Goal: Communication & Community: Participate in discussion

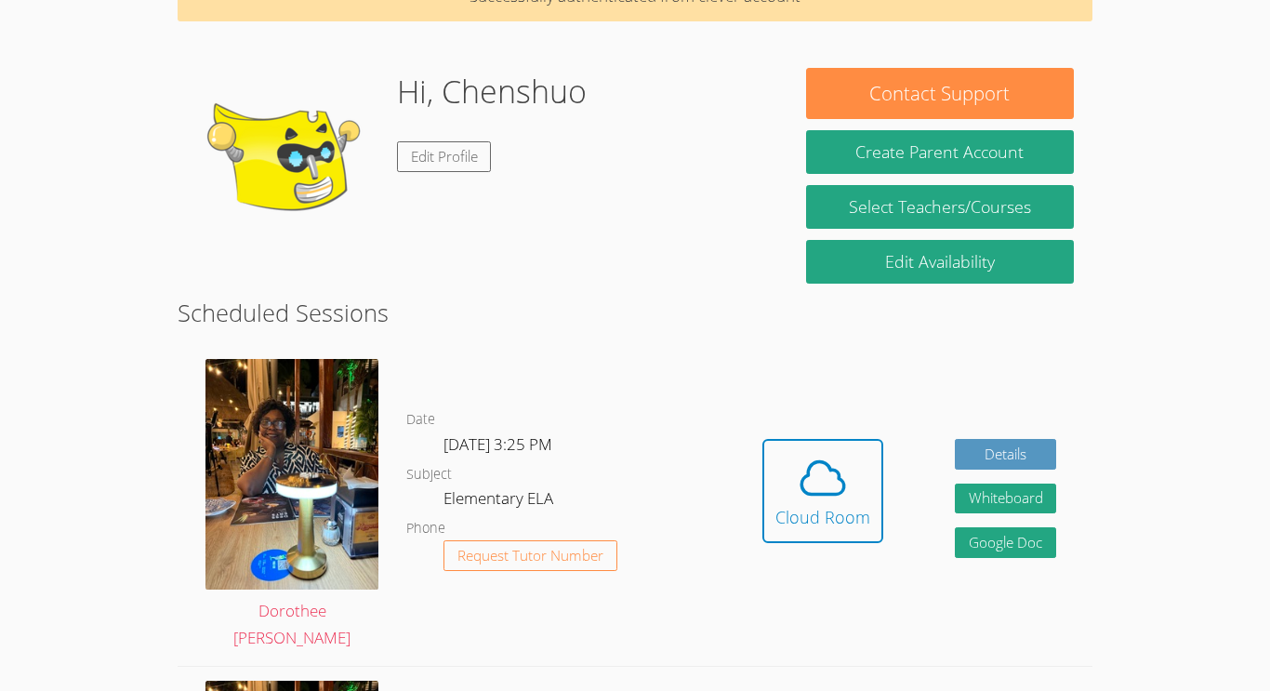
scroll to position [112, 0]
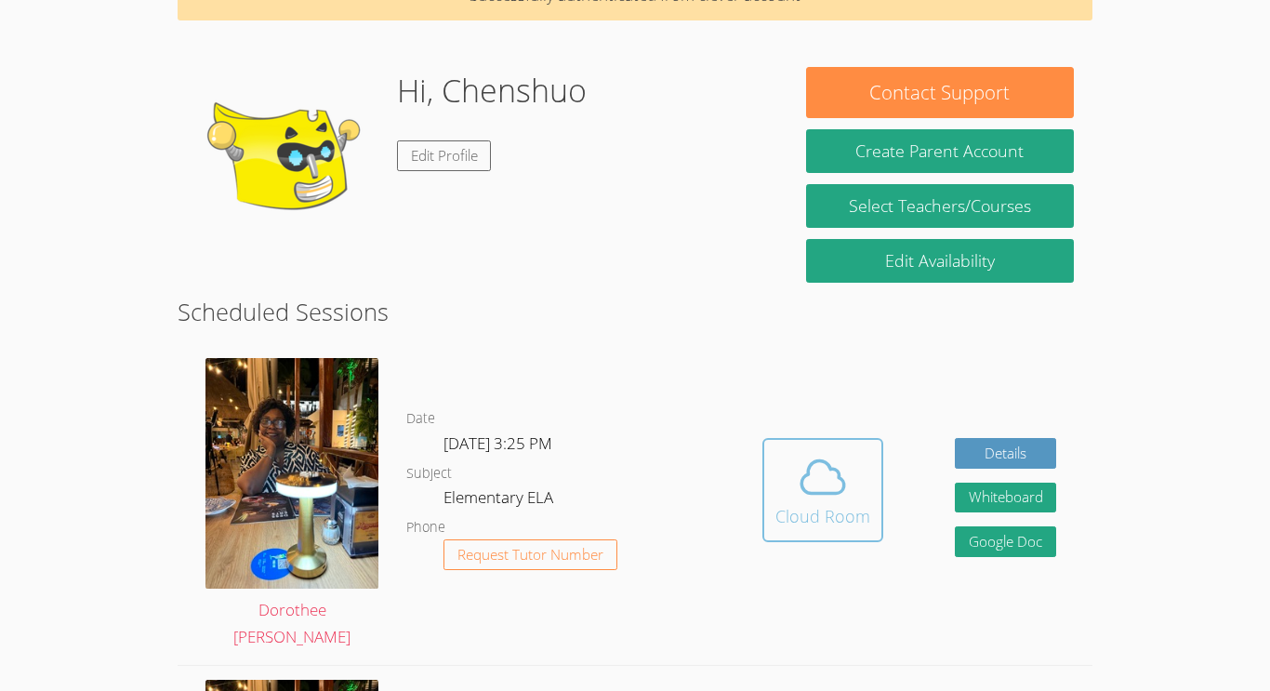
click at [825, 475] on icon at bounding box center [823, 477] width 52 height 52
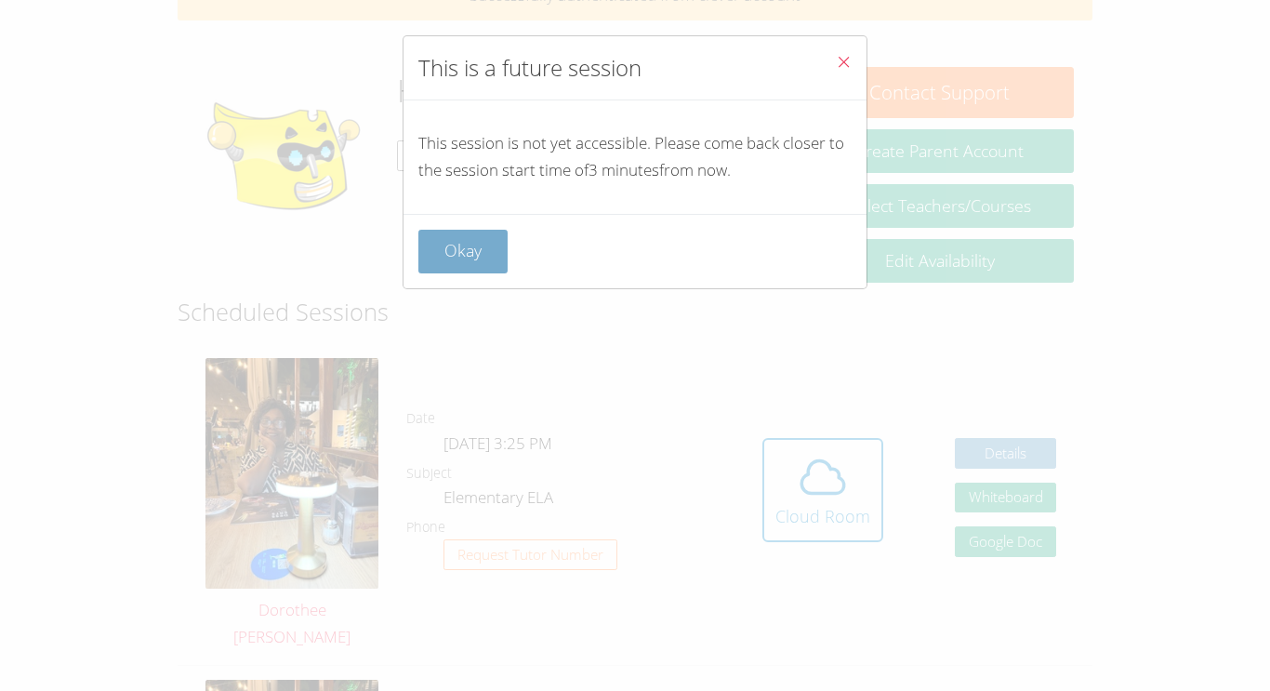
click at [459, 249] on button "Okay" at bounding box center [462, 252] width 89 height 44
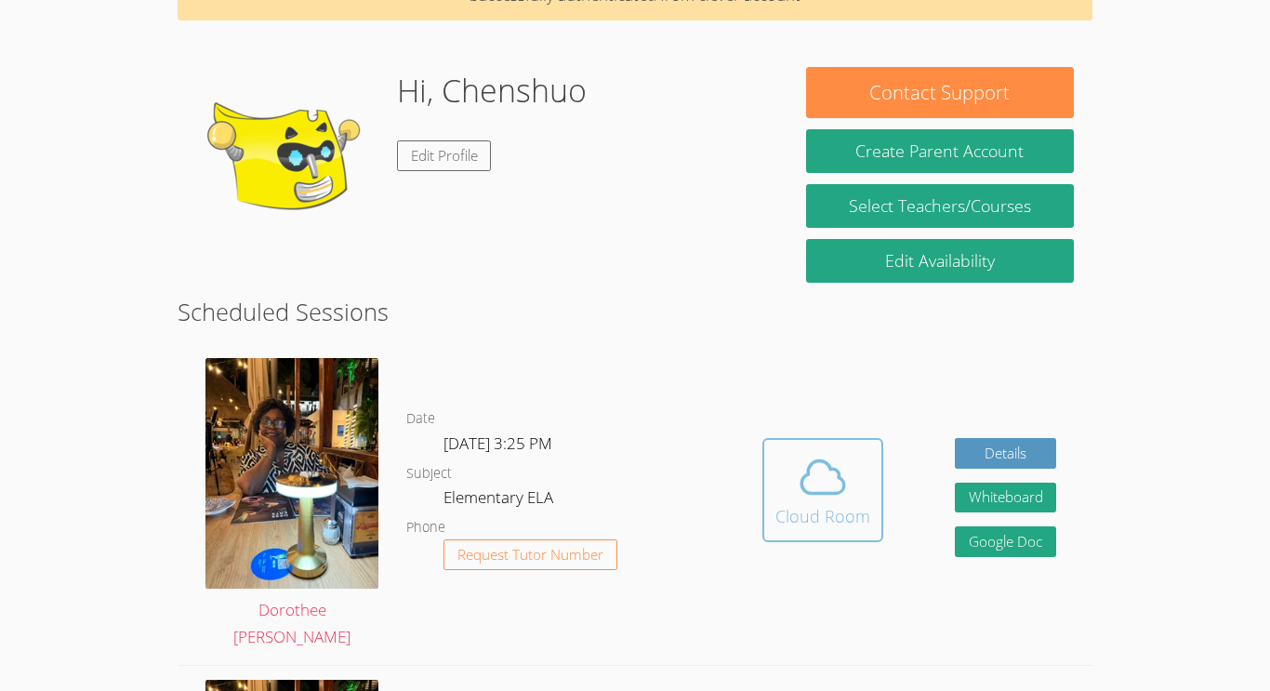
click at [824, 509] on div "Cloud Room" at bounding box center [823, 516] width 95 height 26
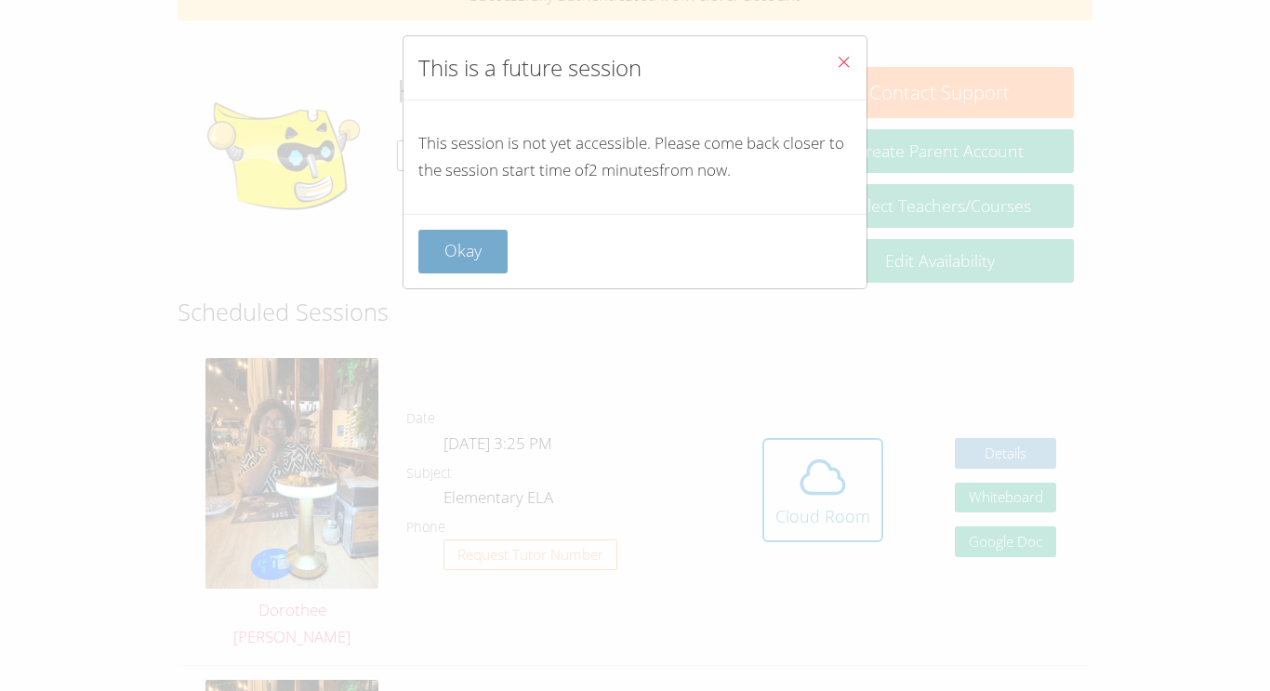
click at [460, 238] on button "Okay" at bounding box center [462, 252] width 89 height 44
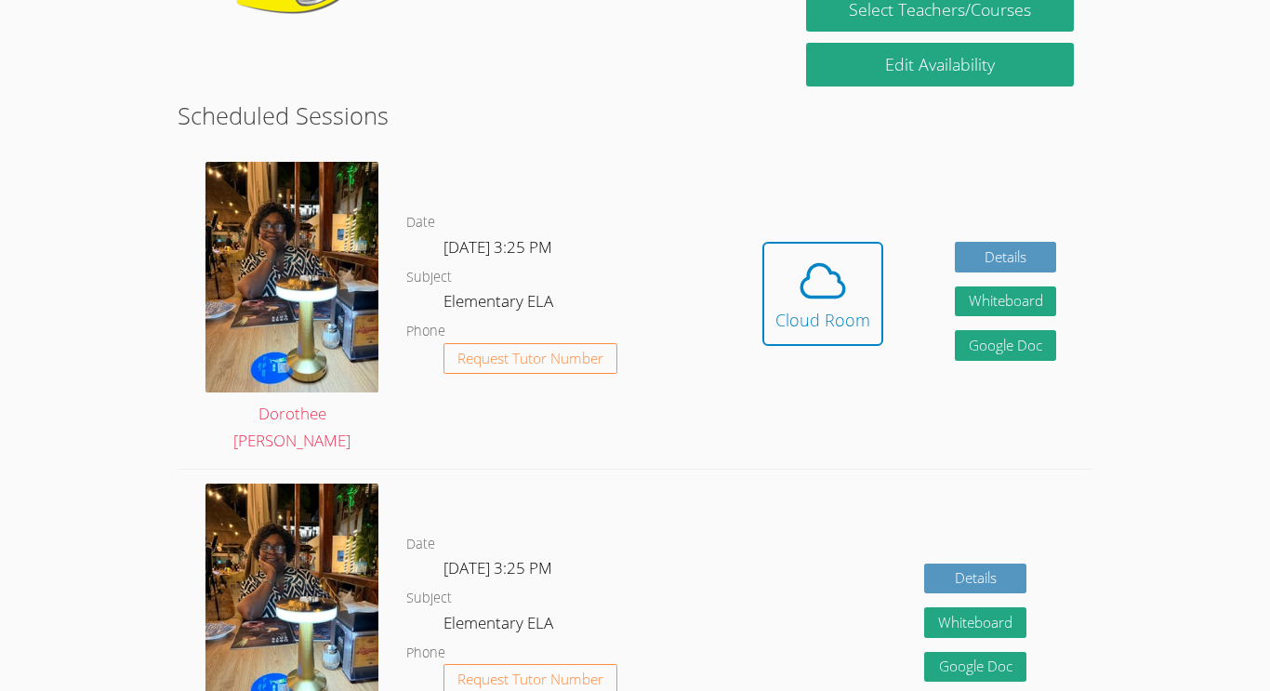
scroll to position [307, 0]
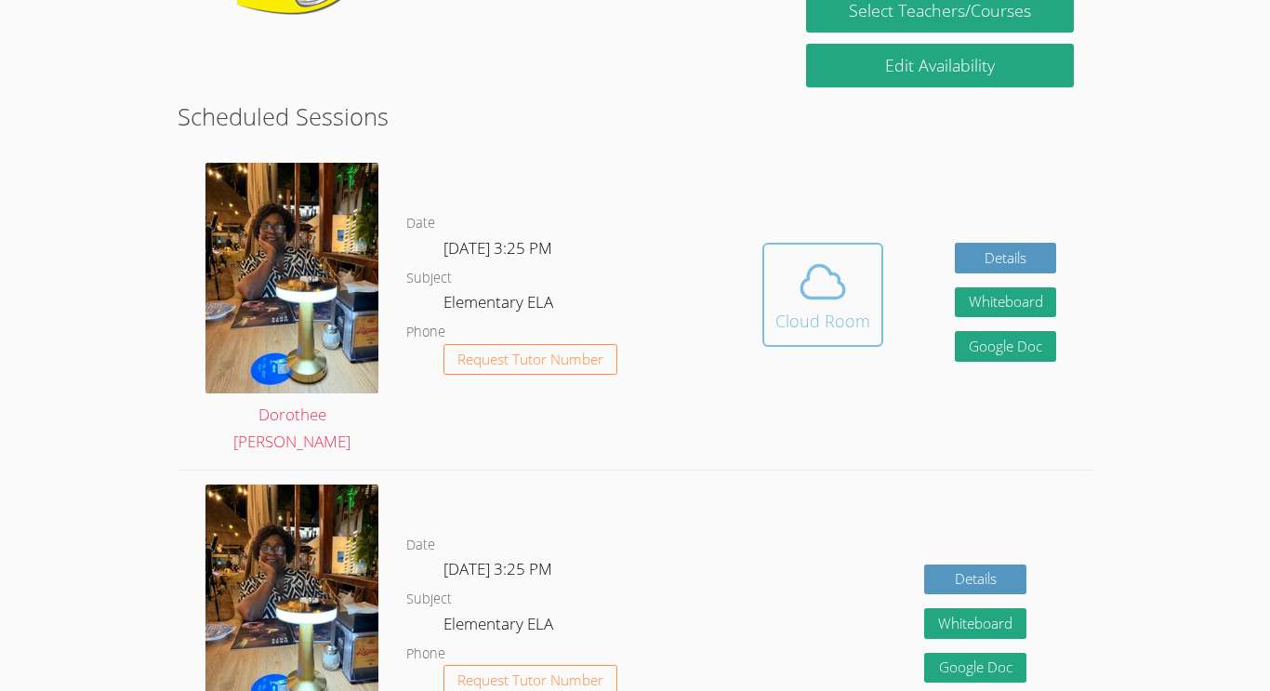
click at [825, 290] on icon at bounding box center [823, 282] width 52 height 52
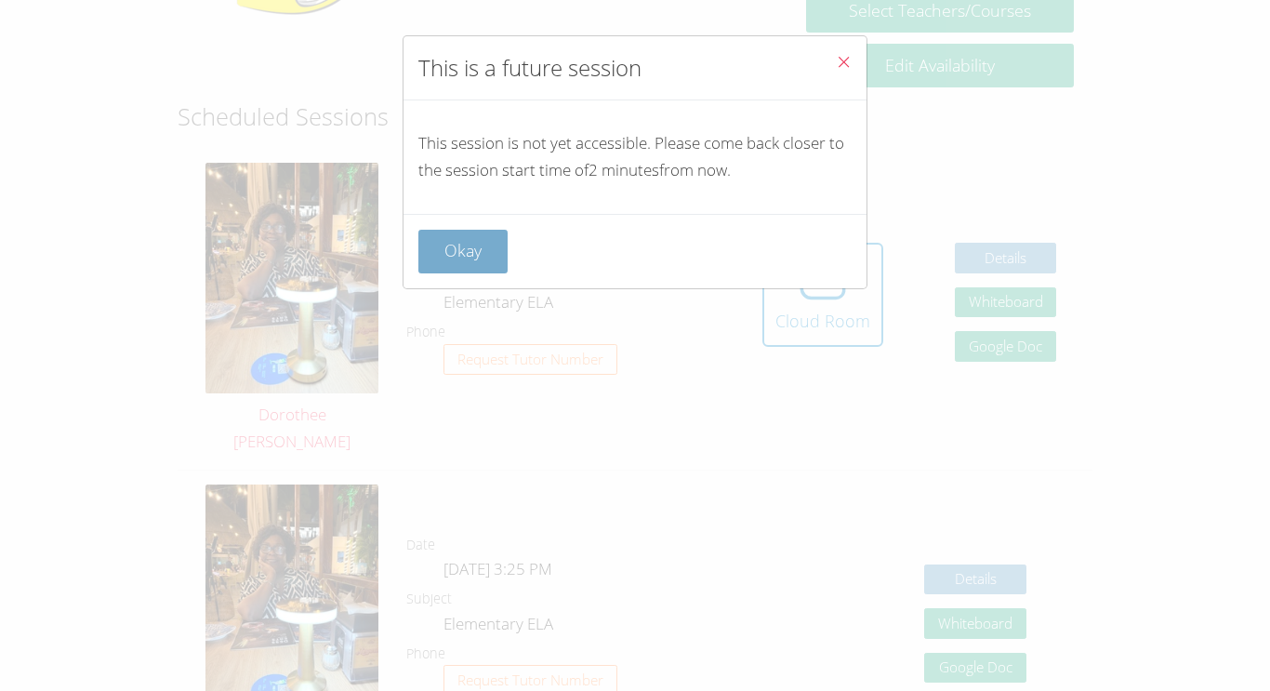
click at [471, 243] on button "Okay" at bounding box center [462, 252] width 89 height 44
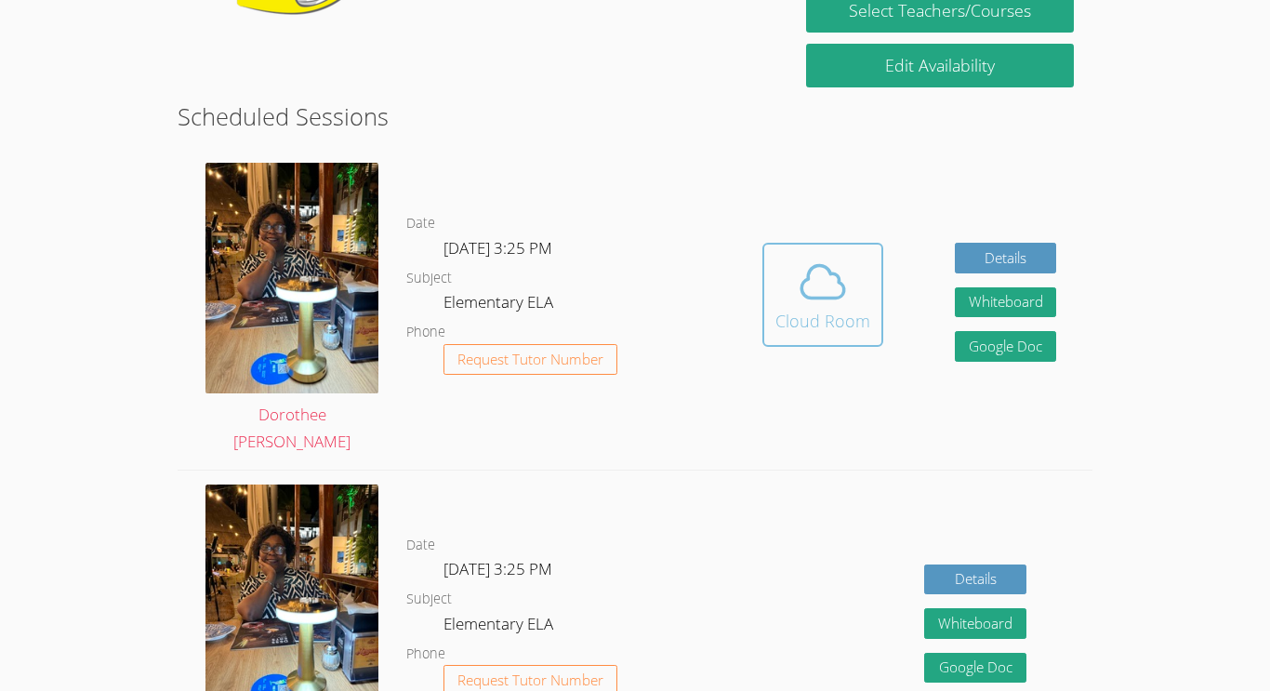
click at [805, 315] on div "Cloud Room" at bounding box center [823, 321] width 95 height 26
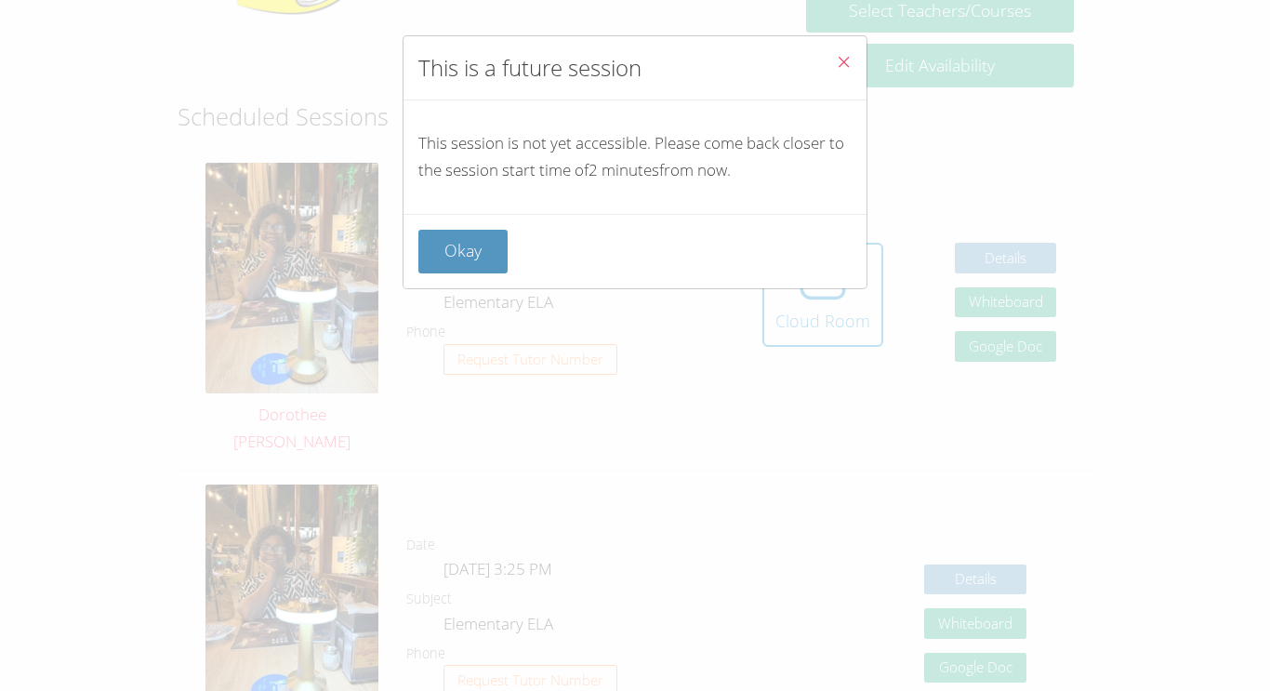
click at [703, 150] on p "This session is not yet accessible. Please come back closer to the session star…" at bounding box center [634, 157] width 433 height 54
click at [594, 146] on p "This session is not yet accessible. Please come back closer to the session star…" at bounding box center [634, 157] width 433 height 54
click at [539, 100] on div "This is a future session" at bounding box center [635, 68] width 463 height 64
click at [553, 159] on p "This session is not yet accessible. Please come back closer to the session star…" at bounding box center [634, 157] width 433 height 54
click at [832, 61] on button "Close" at bounding box center [844, 64] width 46 height 57
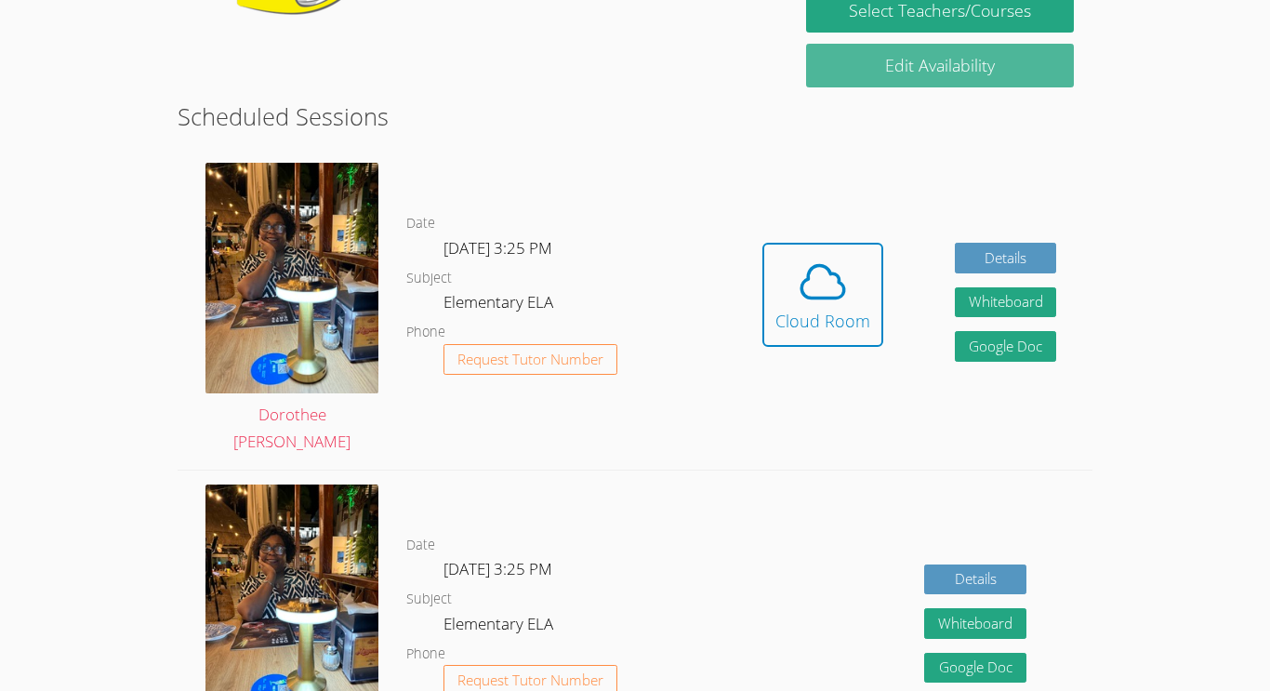
click at [852, 60] on link "Edit Availability" at bounding box center [940, 66] width 268 height 44
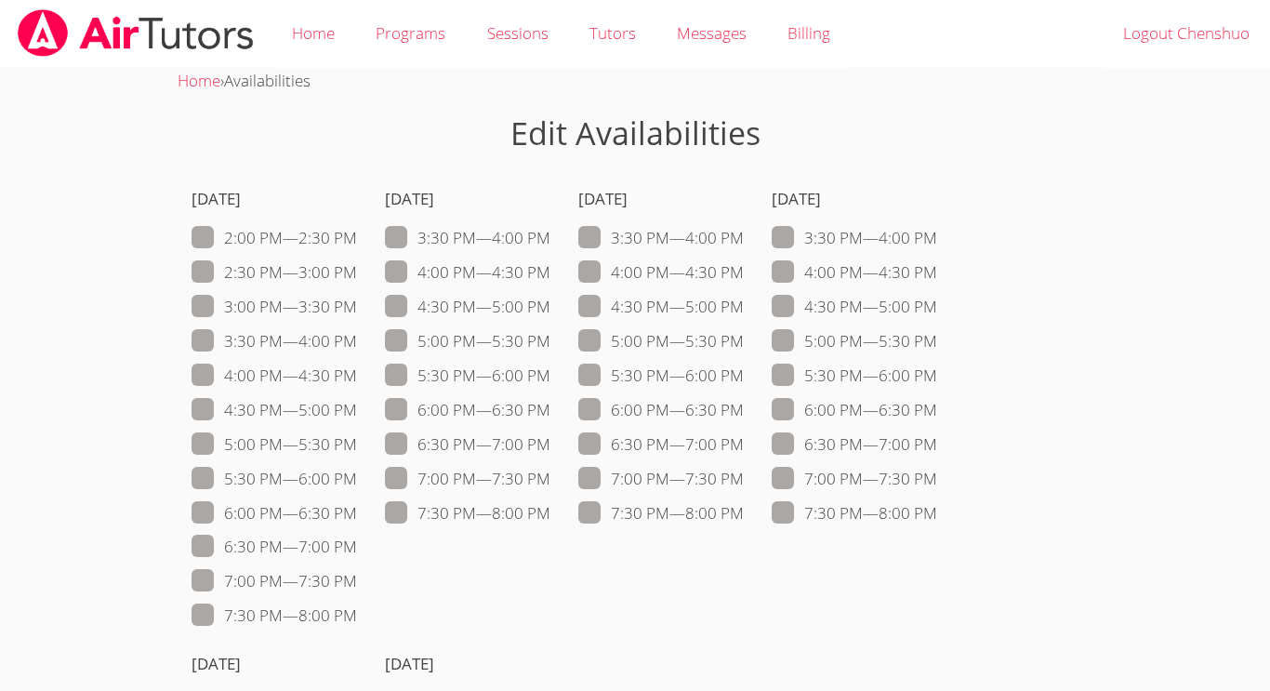
click at [357, 380] on span at bounding box center [357, 375] width 0 height 21
click at [357, 379] on input "4:00 PM — 4:30 PM" at bounding box center [365, 372] width 16 height 16
click at [357, 370] on span at bounding box center [357, 375] width 0 height 21
click at [357, 370] on input "4:00 PM — 4:30 PM" at bounding box center [365, 372] width 16 height 16
checkbox input "false"
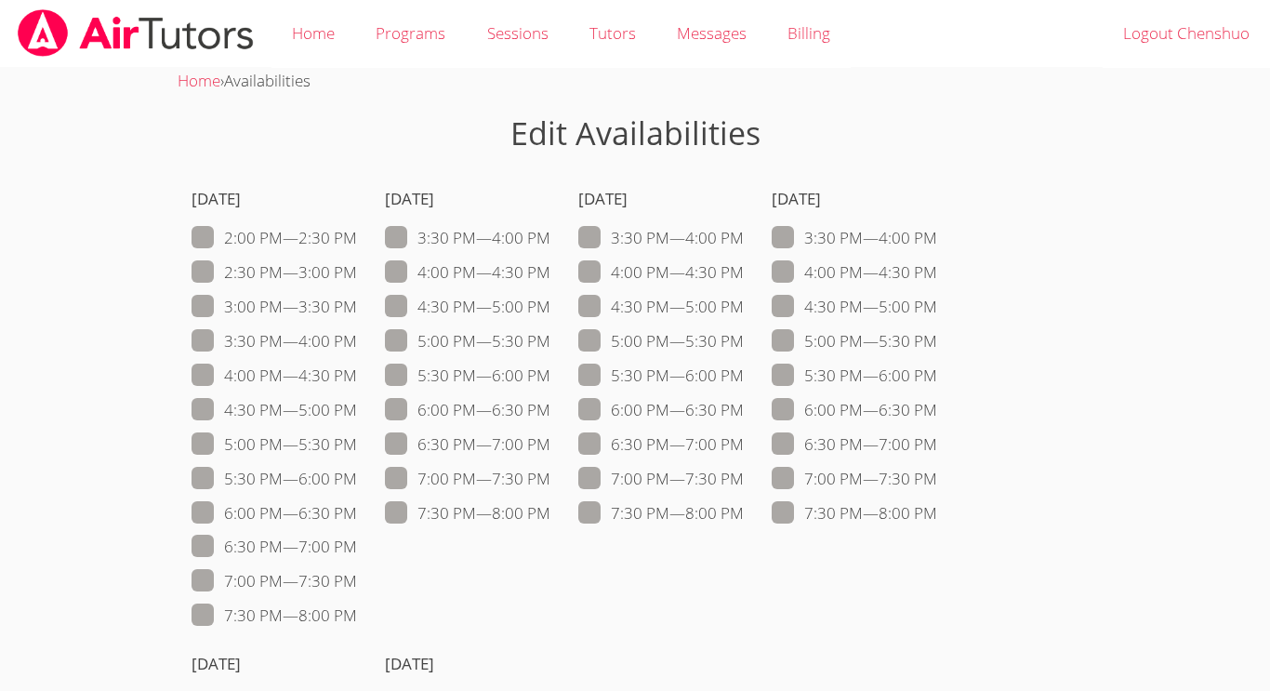
scroll to position [307, 0]
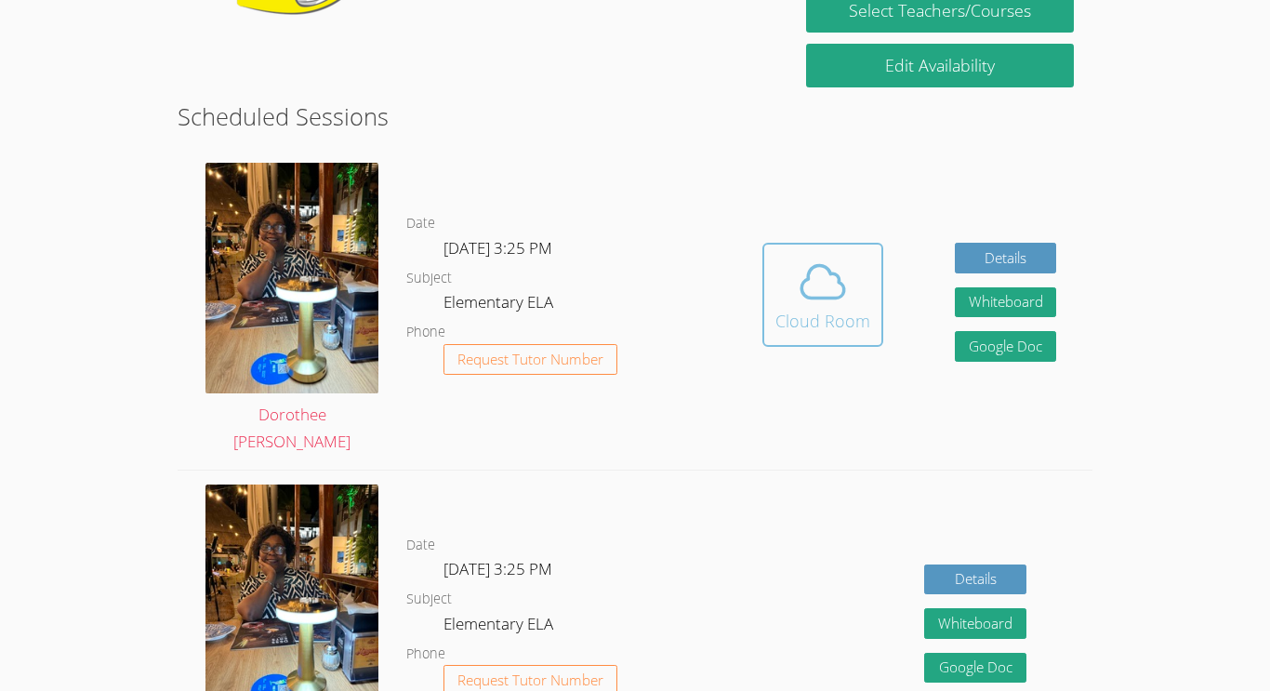
click at [809, 314] on div "Cloud Room" at bounding box center [823, 321] width 95 height 26
click at [830, 312] on div "Cloud Room" at bounding box center [823, 321] width 95 height 26
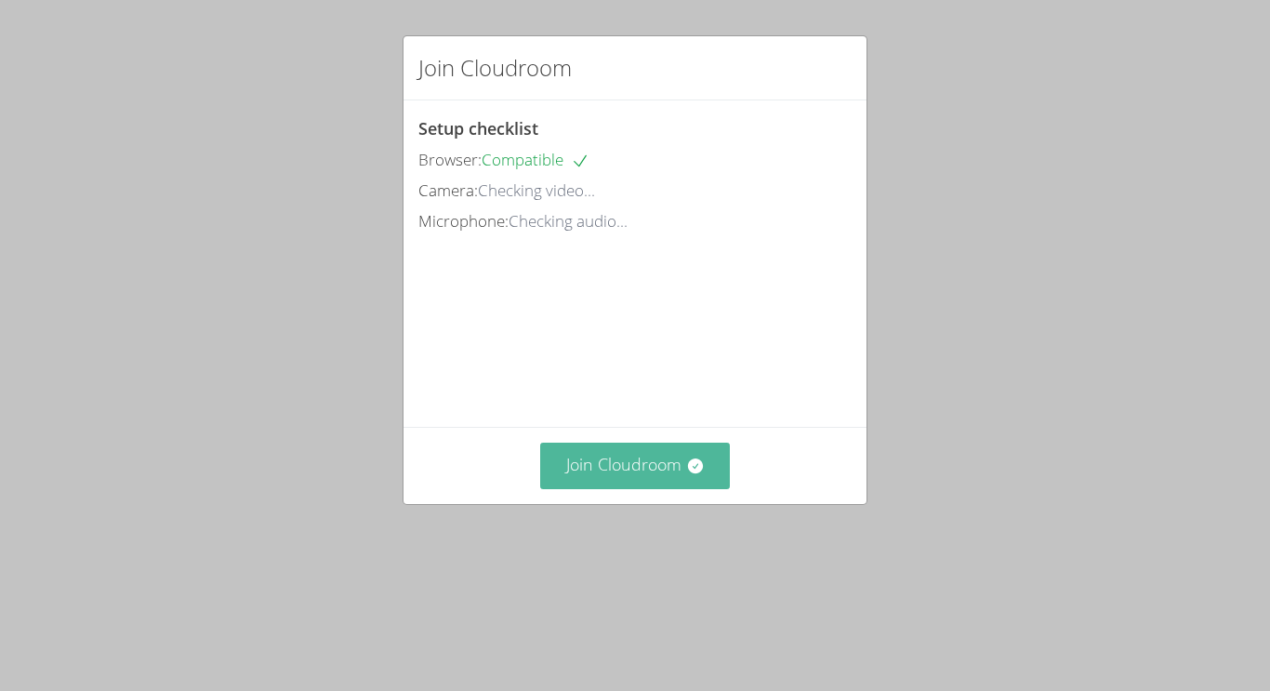
click at [646, 488] on button "Join Cloudroom" at bounding box center [635, 466] width 191 height 46
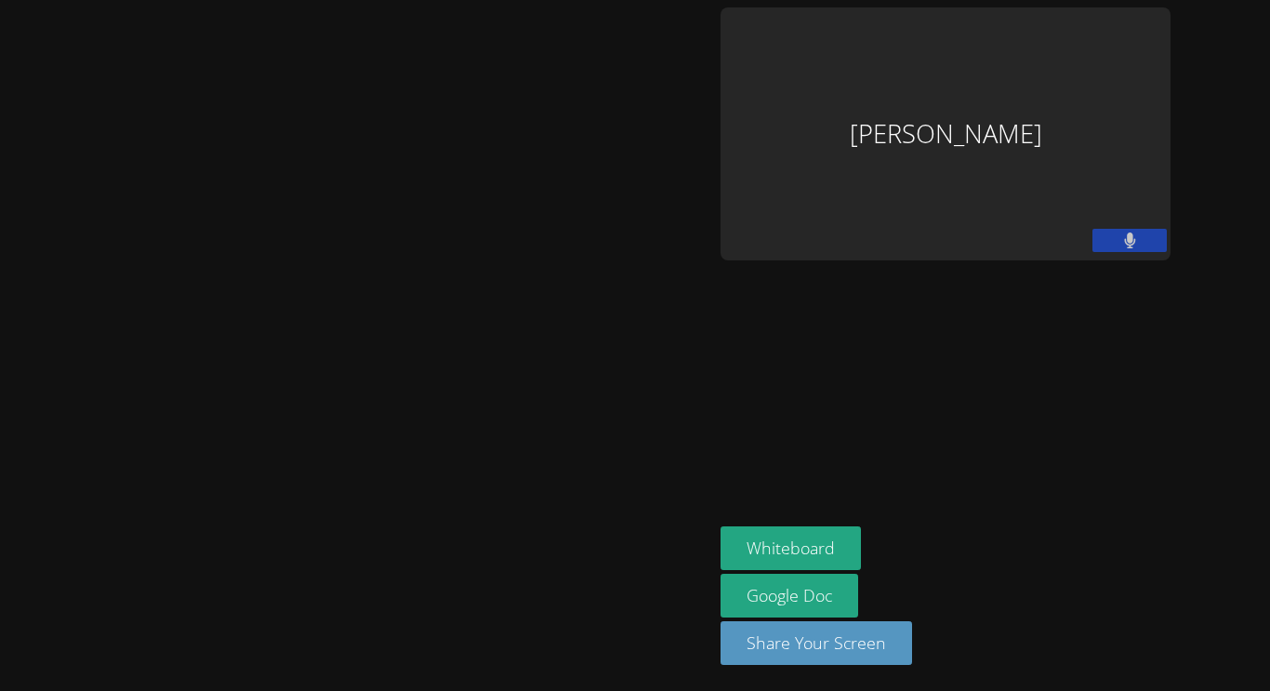
click at [646, 551] on div at bounding box center [356, 345] width 698 height 676
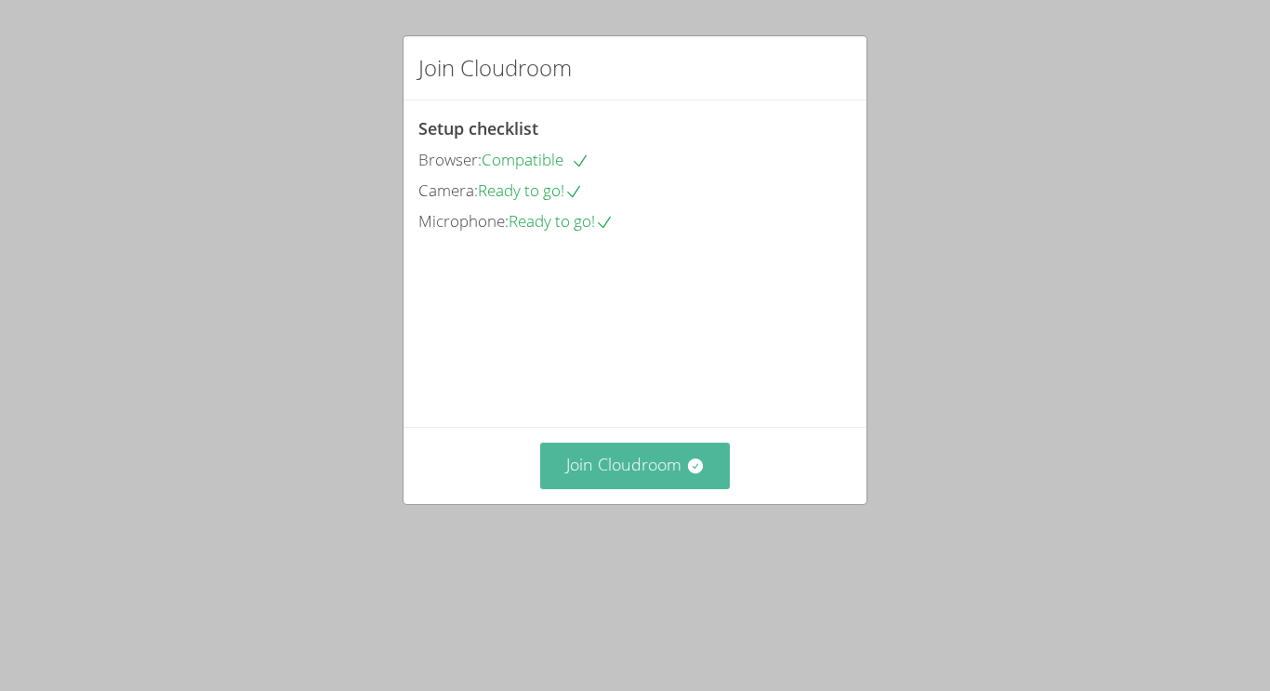
click at [661, 488] on button "Join Cloudroom" at bounding box center [635, 466] width 191 height 46
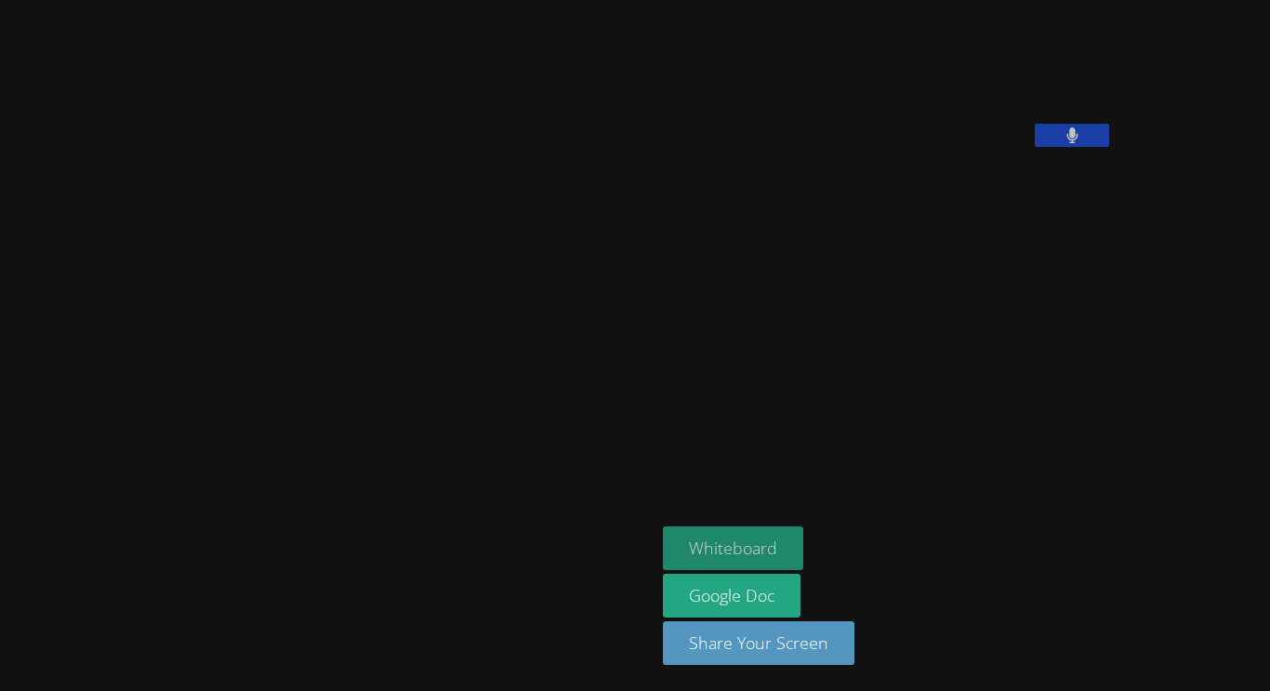
click at [663, 552] on button "Whiteboard" at bounding box center [733, 548] width 140 height 44
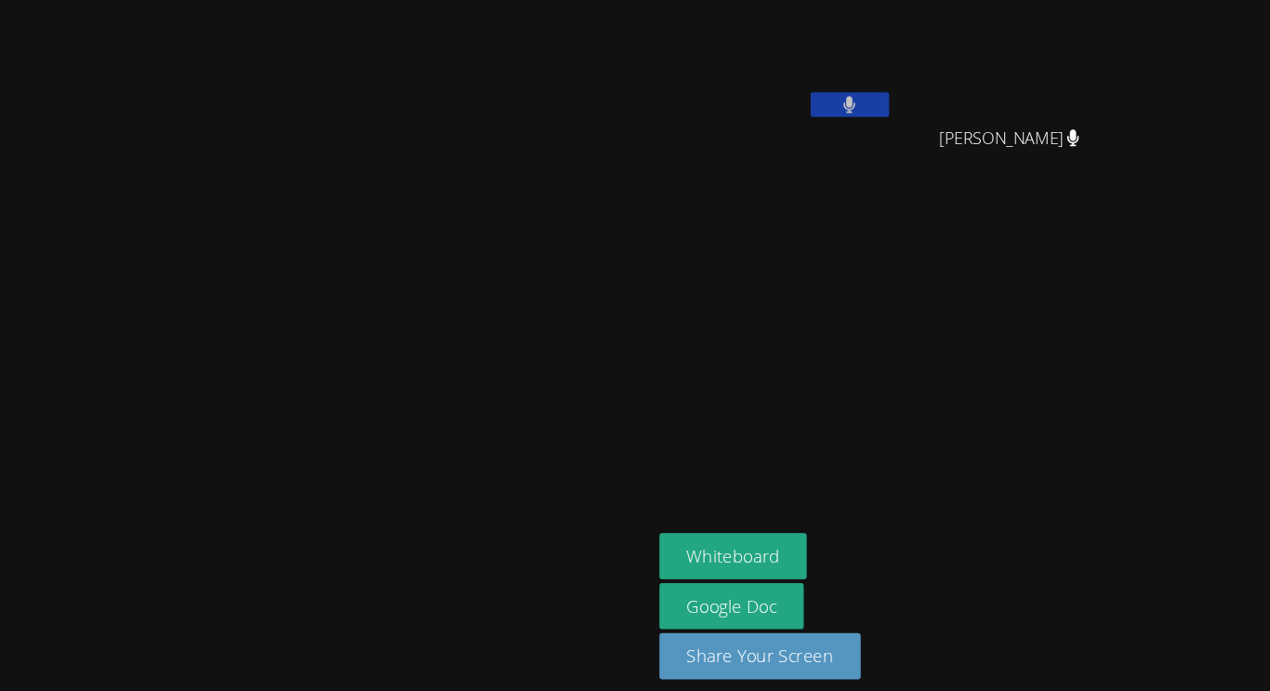
click at [457, 311] on video at bounding box center [317, 308] width 279 height 349
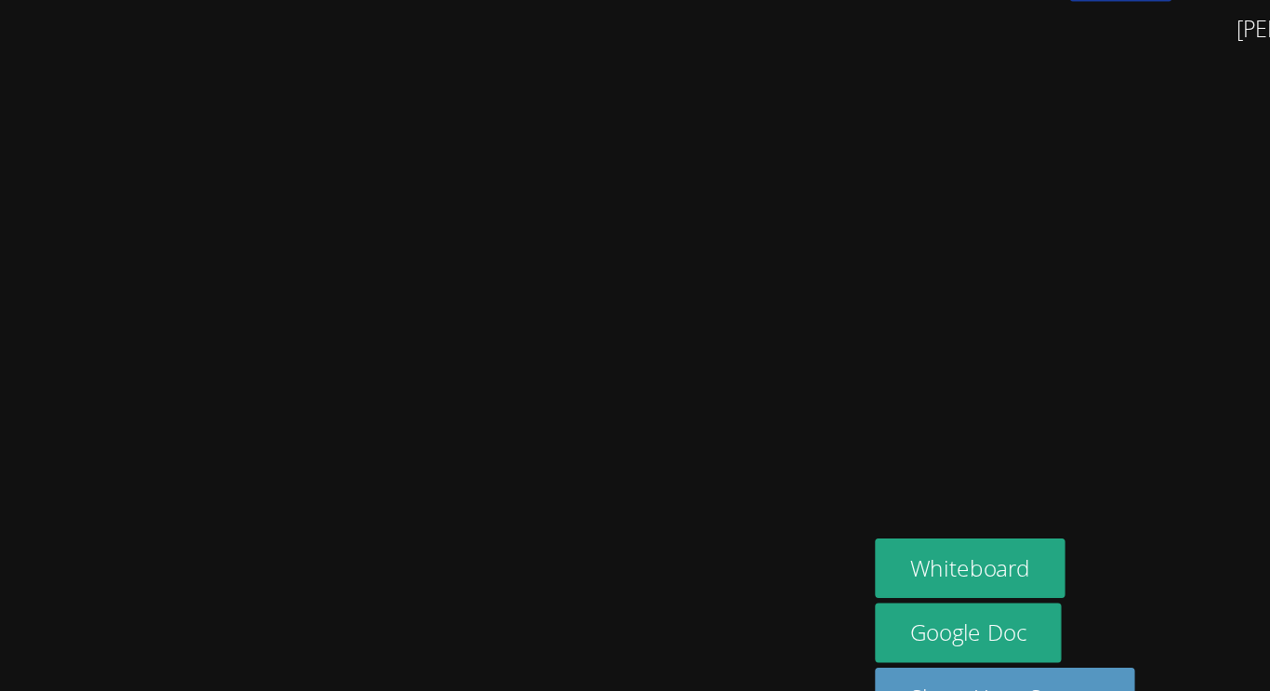
click at [457, 483] on video at bounding box center [317, 308] width 279 height 349
click at [457, 418] on video at bounding box center [317, 308] width 279 height 349
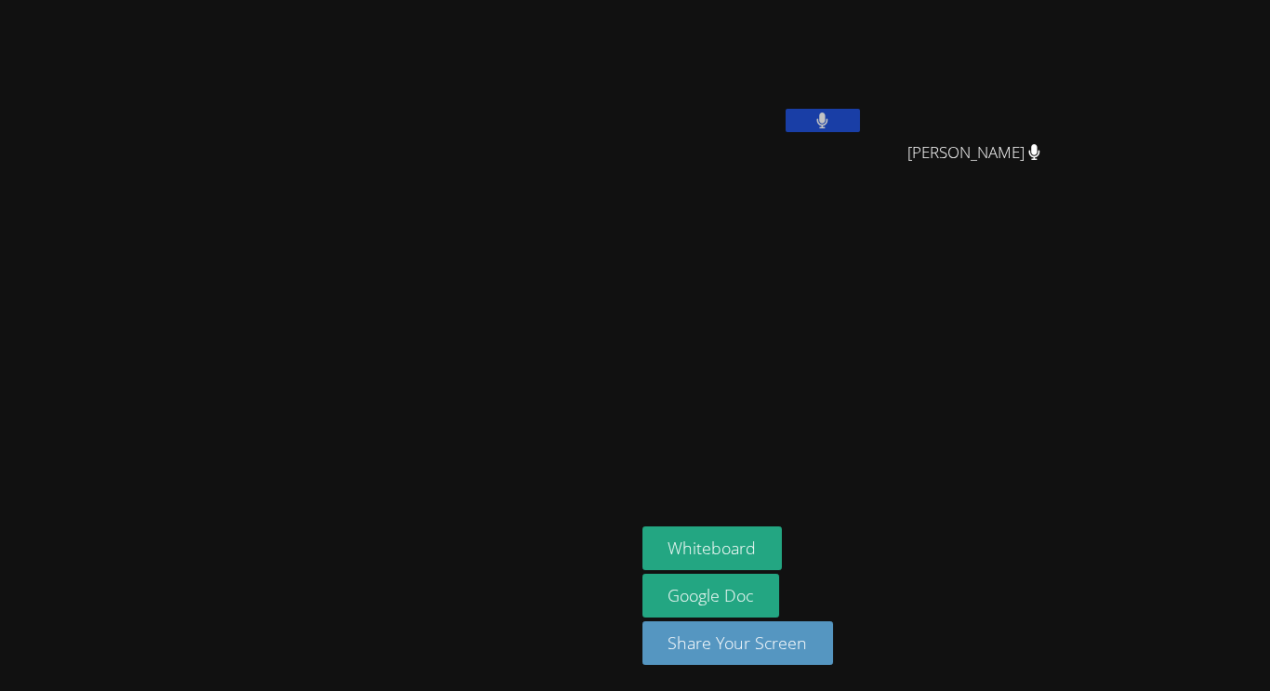
click at [457, 370] on video at bounding box center [317, 308] width 279 height 349
click at [923, 247] on aside "[PERSON_NAME] [PERSON_NAME] Whiteboard Google Doc Share Your Screen" at bounding box center [867, 345] width 465 height 691
click at [823, 437] on aside "[PERSON_NAME] [PERSON_NAME] Whiteboard Google Doc Share Your Screen" at bounding box center [867, 345] width 465 height 691
click at [1093, 106] on video at bounding box center [981, 69] width 221 height 125
click at [1093, 94] on video at bounding box center [981, 69] width 221 height 125
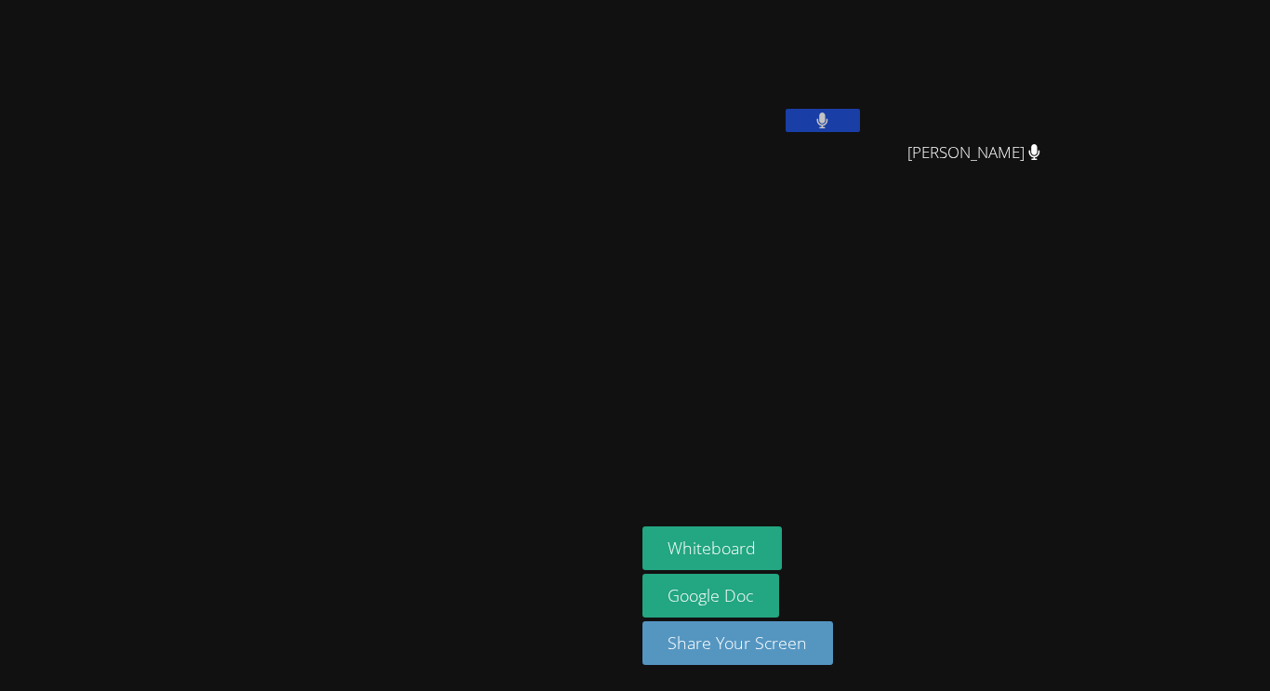
click at [1093, 62] on video at bounding box center [981, 69] width 221 height 125
click at [860, 117] on button at bounding box center [823, 120] width 74 height 23
click at [864, 103] on video at bounding box center [753, 69] width 221 height 125
click at [832, 113] on icon at bounding box center [823, 121] width 20 height 16
click at [457, 461] on video at bounding box center [317, 308] width 279 height 349
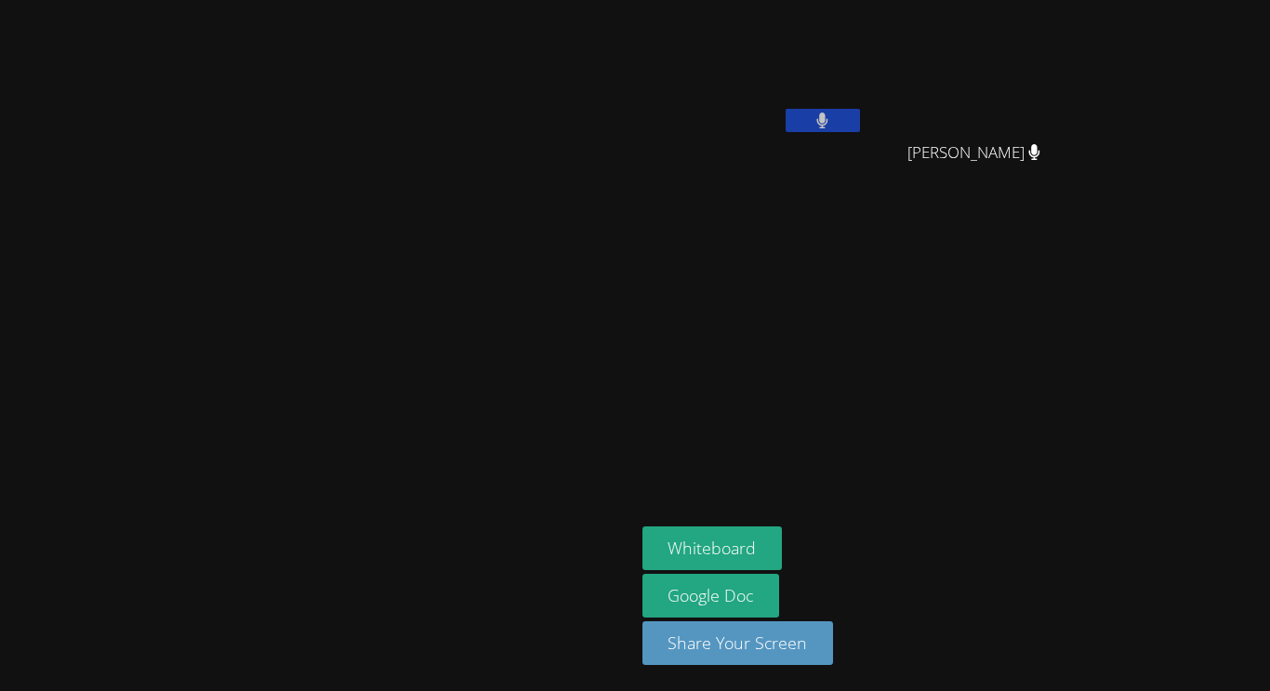
click at [457, 454] on video at bounding box center [317, 308] width 279 height 349
click at [457, 461] on video at bounding box center [317, 308] width 279 height 349
click at [457, 463] on video at bounding box center [317, 308] width 279 height 349
click at [457, 464] on video at bounding box center [317, 308] width 279 height 349
click at [457, 459] on video at bounding box center [317, 308] width 279 height 349
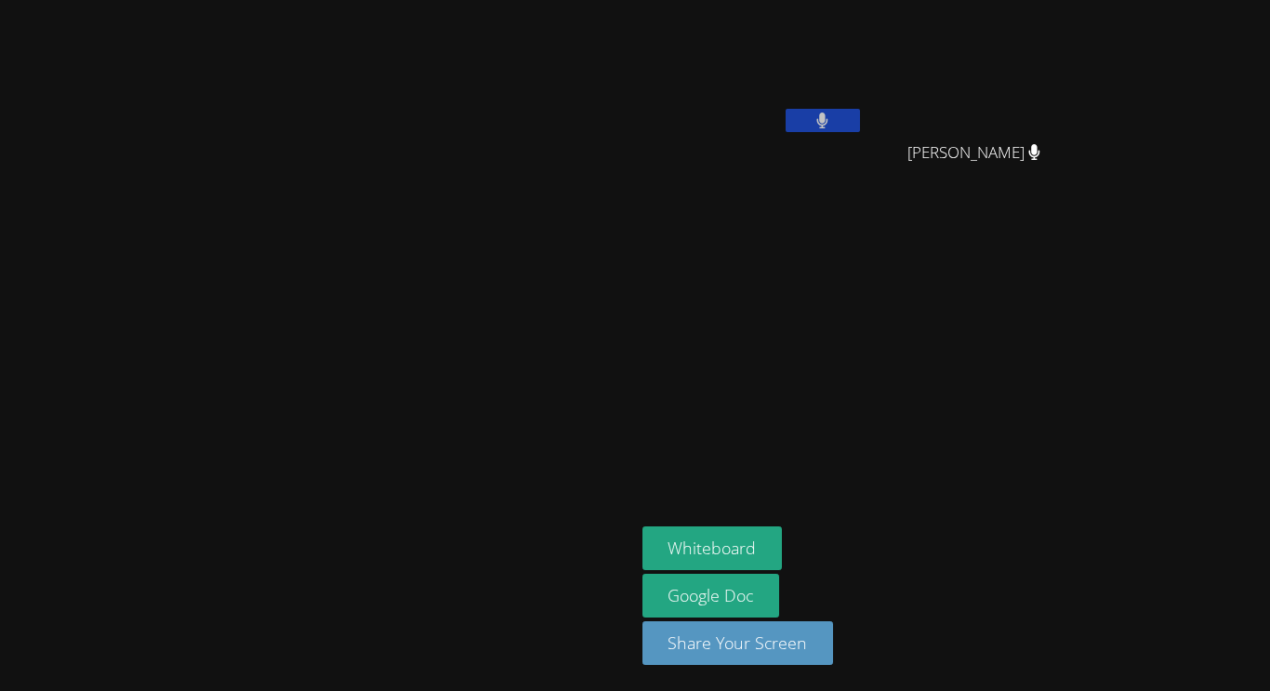
click at [457, 459] on video at bounding box center [317, 308] width 279 height 349
click at [457, 455] on video at bounding box center [317, 308] width 279 height 349
click at [457, 229] on video at bounding box center [317, 308] width 279 height 349
click at [457, 209] on video at bounding box center [317, 308] width 279 height 349
click at [457, 192] on video at bounding box center [317, 308] width 279 height 349
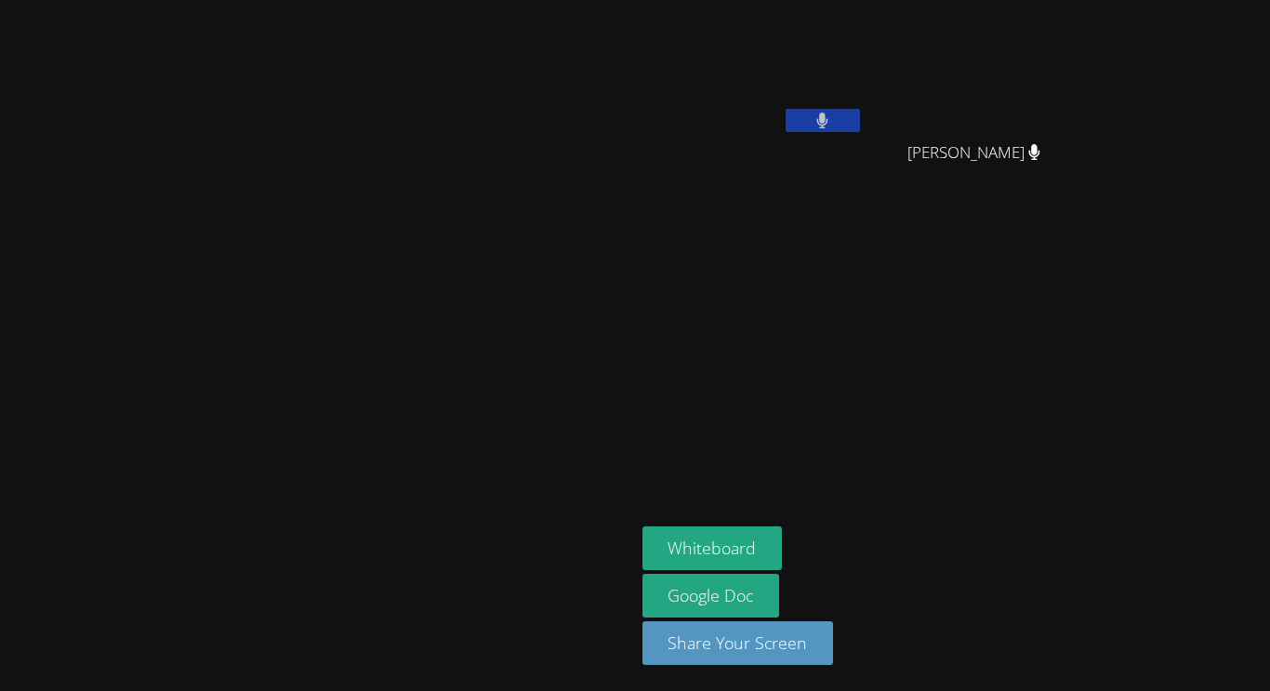
click at [457, 176] on video at bounding box center [317, 308] width 279 height 349
click at [457, 188] on video at bounding box center [317, 308] width 279 height 349
click at [457, 197] on video at bounding box center [317, 308] width 279 height 349
click at [457, 202] on video at bounding box center [317, 308] width 279 height 349
click at [457, 193] on video at bounding box center [317, 308] width 279 height 349
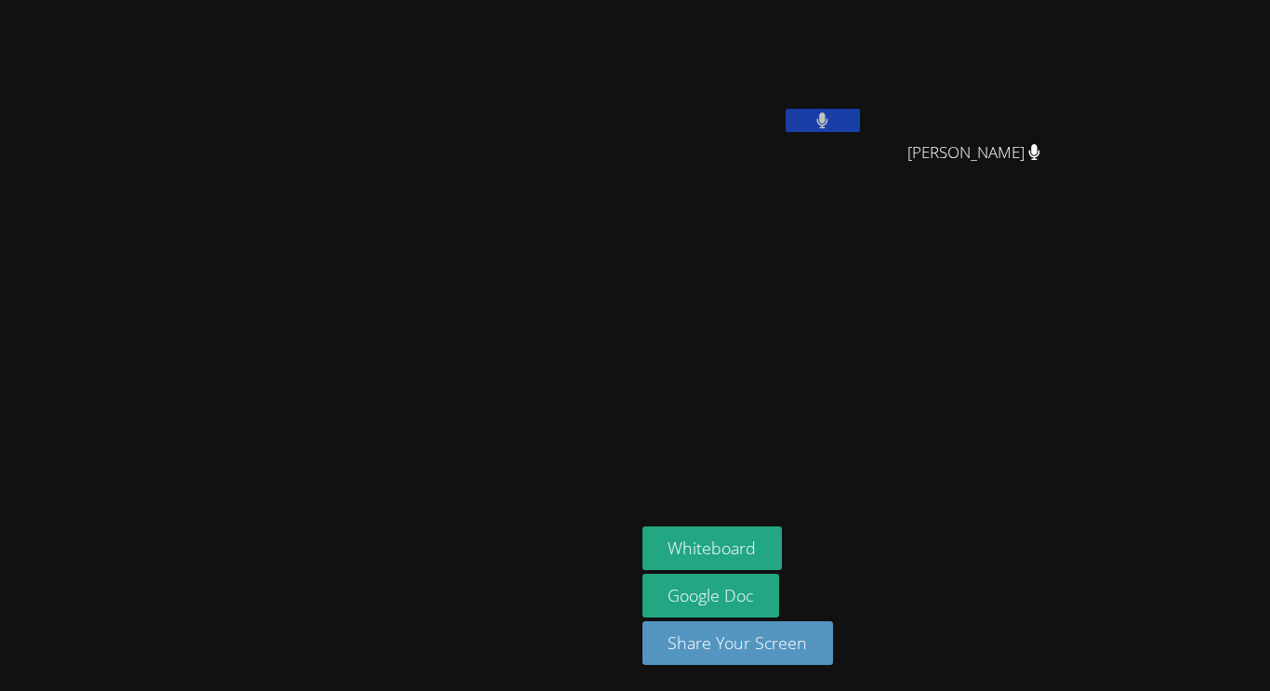
click at [457, 196] on video at bounding box center [317, 308] width 279 height 349
click at [457, 214] on video at bounding box center [317, 308] width 279 height 349
click at [457, 222] on video at bounding box center [317, 308] width 279 height 349
click at [457, 208] on video at bounding box center [317, 308] width 279 height 349
click at [457, 213] on video at bounding box center [317, 308] width 279 height 349
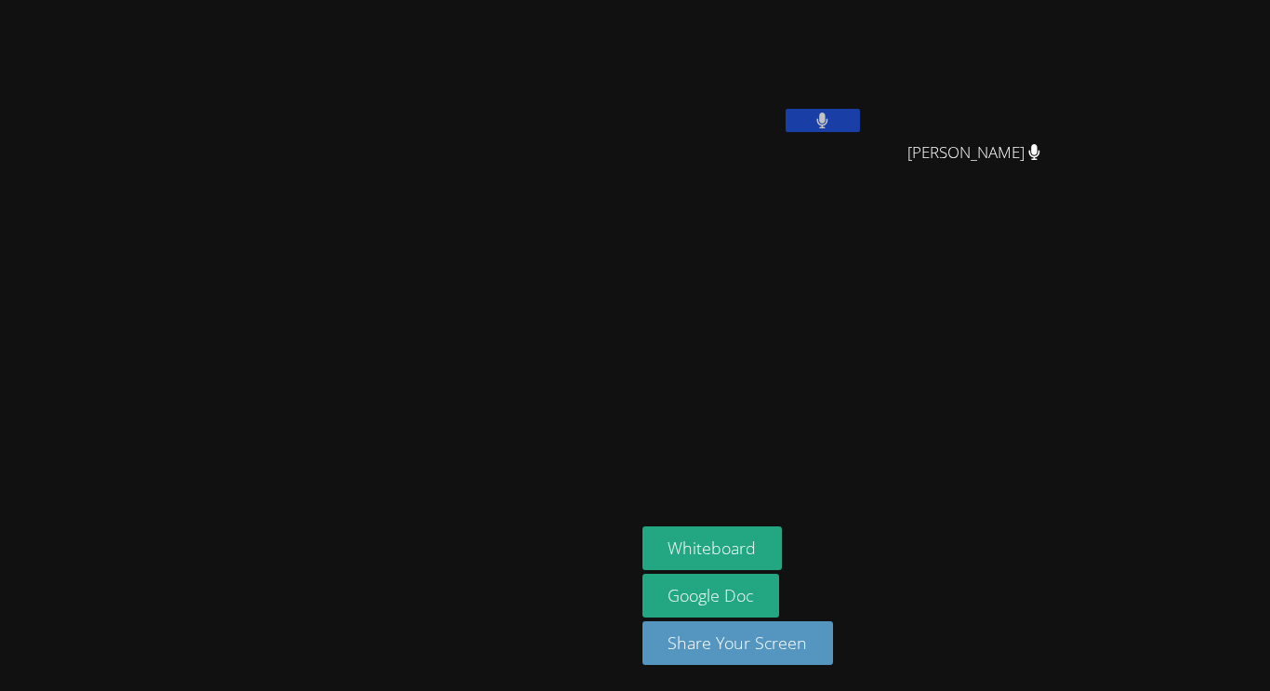
click at [457, 252] on video at bounding box center [317, 308] width 279 height 349
click at [457, 483] on video at bounding box center [317, 308] width 279 height 349
click at [457, 458] on video at bounding box center [317, 308] width 279 height 349
click at [780, 582] on link "Google Doc" at bounding box center [712, 596] width 138 height 44
click at [457, 383] on video at bounding box center [317, 308] width 279 height 349
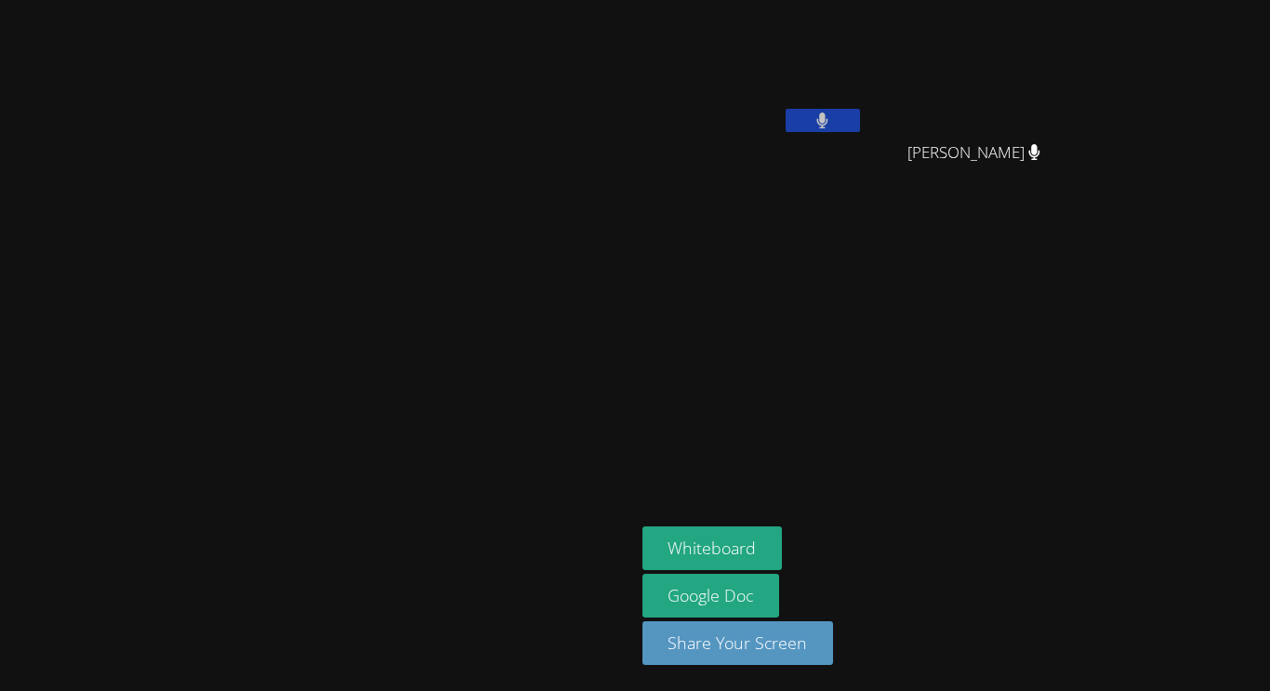
click at [904, 236] on aside "[PERSON_NAME] [PERSON_NAME] Whiteboard Google Doc Share Your Screen" at bounding box center [867, 345] width 465 height 691
click at [457, 196] on video at bounding box center [317, 308] width 279 height 349
click at [457, 213] on video at bounding box center [317, 308] width 279 height 349
click at [299, 337] on video at bounding box center [317, 308] width 279 height 349
drag, startPoint x: 280, startPoint y: 252, endPoint x: 261, endPoint y: 304, distance: 55.3
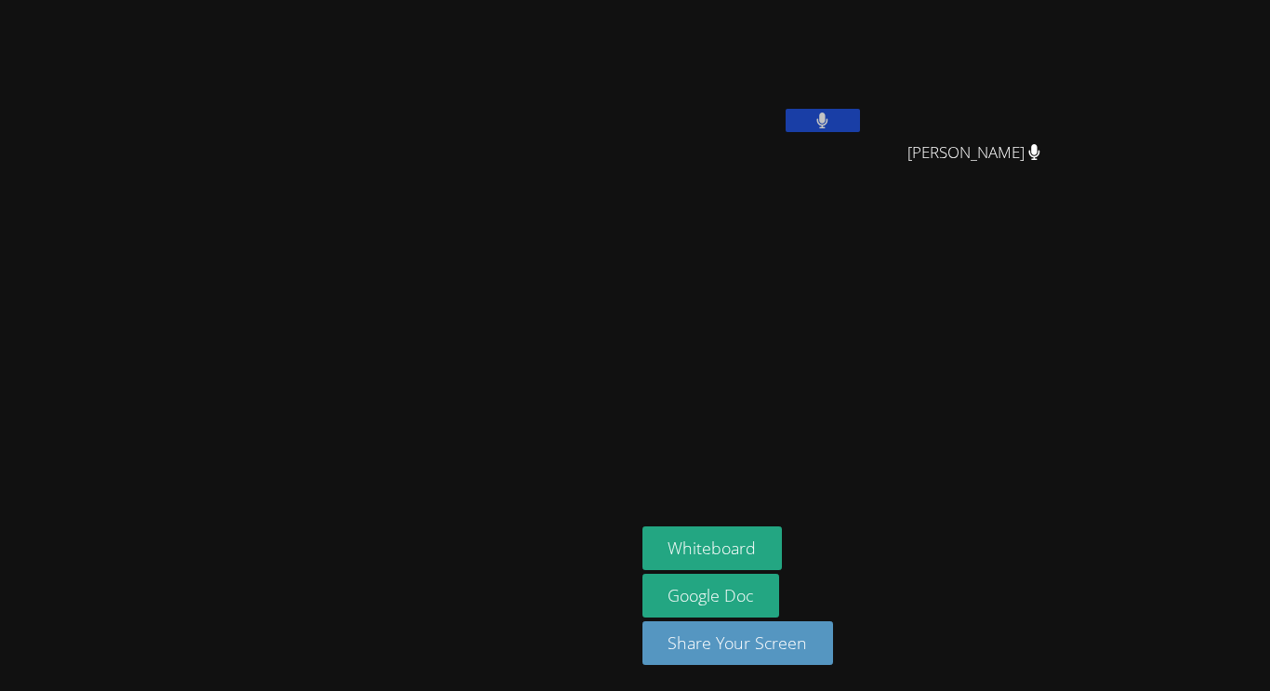
click at [261, 304] on video at bounding box center [317, 308] width 279 height 349
click at [834, 638] on button "Share Your Screen" at bounding box center [739, 643] width 192 height 44
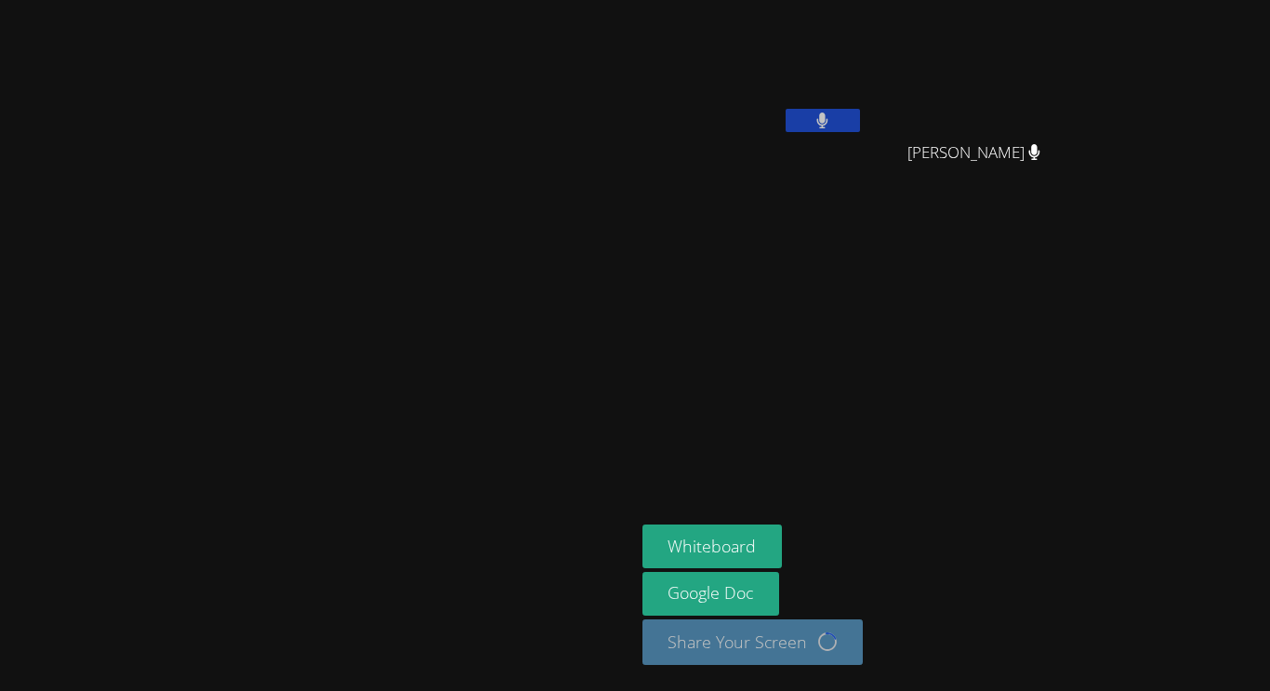
click at [949, 332] on aside "[PERSON_NAME] Whiteboard Google Doc Share Your Screen Loading..." at bounding box center [867, 345] width 465 height 691
click at [951, 337] on aside "[PERSON_NAME] Whiteboard Google Doc Share Your Screen Loading..." at bounding box center [867, 345] width 465 height 691
click at [783, 543] on button "Whiteboard" at bounding box center [713, 546] width 140 height 44
click at [982, 668] on div "Whiteboard Google Doc Share Your Screen Loading..." at bounding box center [868, 601] width 450 height 155
click at [892, 376] on aside "[PERSON_NAME] Whiteboard Google Doc Share Your Screen Loading..." at bounding box center [867, 345] width 465 height 691
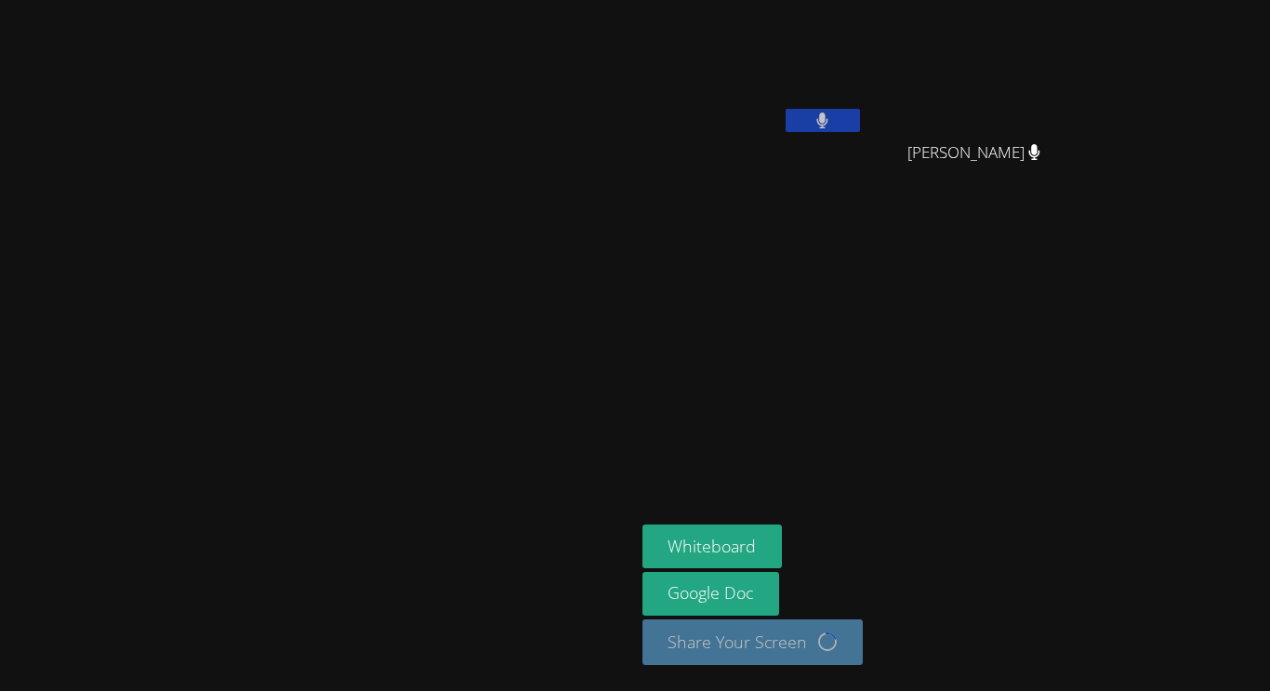
click at [892, 377] on aside "[PERSON_NAME] Whiteboard Google Doc Share Your Screen Loading..." at bounding box center [867, 345] width 465 height 691
click at [1100, 253] on aside "[PERSON_NAME] Whiteboard Google Doc Share Your Screen Loading..." at bounding box center [867, 345] width 465 height 691
click at [1100, 259] on aside "[PERSON_NAME] Whiteboard Google Doc Share Your Screen Loading..." at bounding box center [867, 345] width 465 height 691
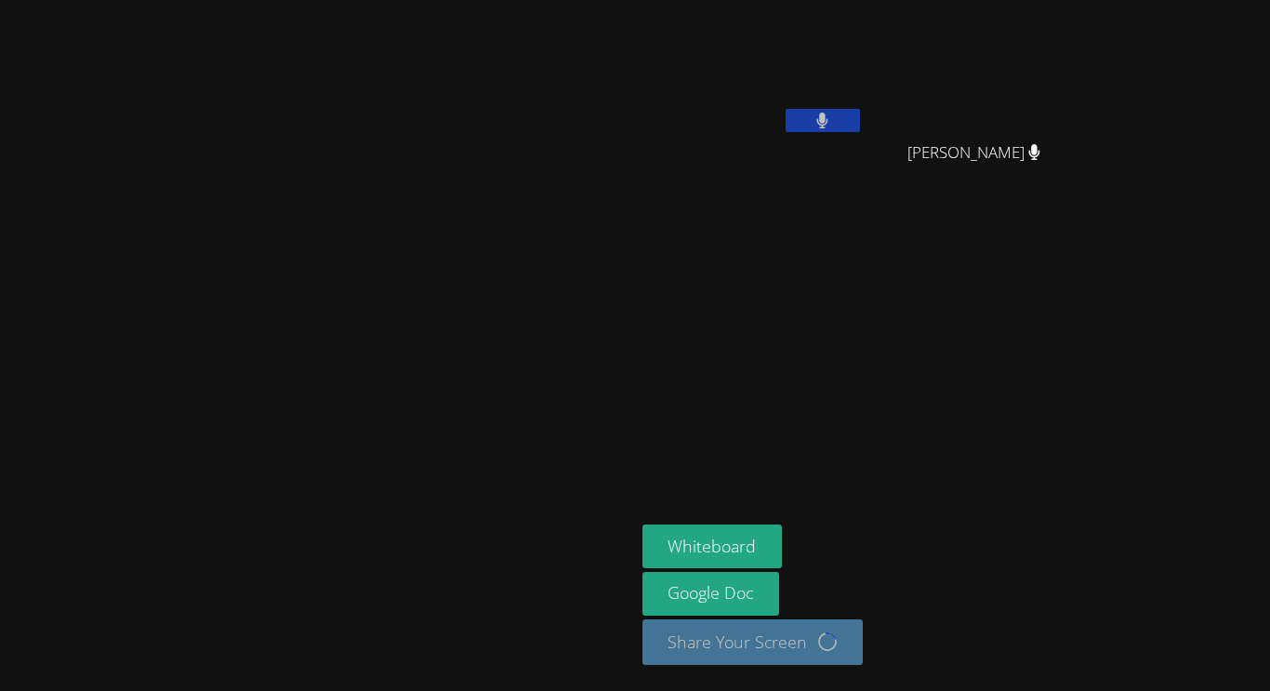
click at [930, 394] on aside "[PERSON_NAME] Whiteboard Google Doc Share Your Screen Loading..." at bounding box center [867, 345] width 465 height 691
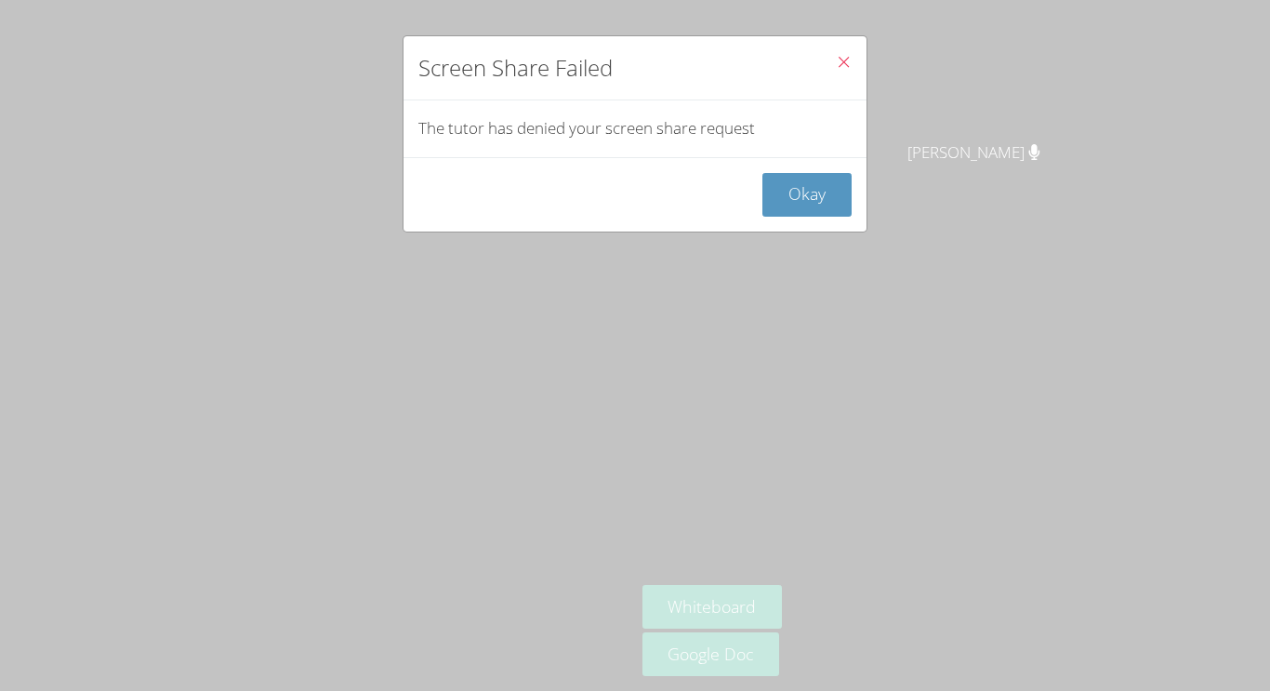
click at [843, 62] on icon "Close" at bounding box center [844, 62] width 16 height 16
click at [843, 65] on icon "Close" at bounding box center [844, 62] width 16 height 16
click at [824, 194] on button "Okay" at bounding box center [807, 195] width 89 height 44
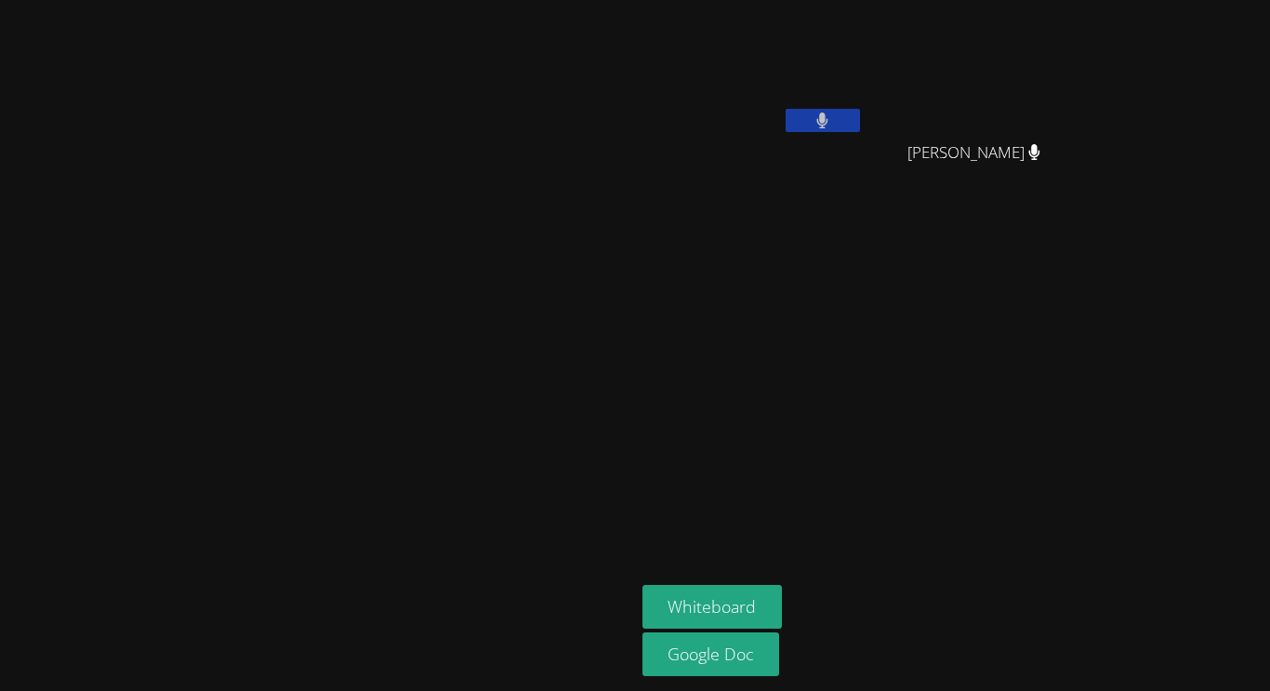
click at [860, 114] on button at bounding box center [823, 120] width 74 height 23
click at [860, 115] on button at bounding box center [823, 120] width 74 height 23
click at [864, 107] on video at bounding box center [753, 69] width 221 height 125
click at [860, 110] on button at bounding box center [823, 120] width 74 height 23
click at [864, 102] on video at bounding box center [753, 69] width 221 height 125
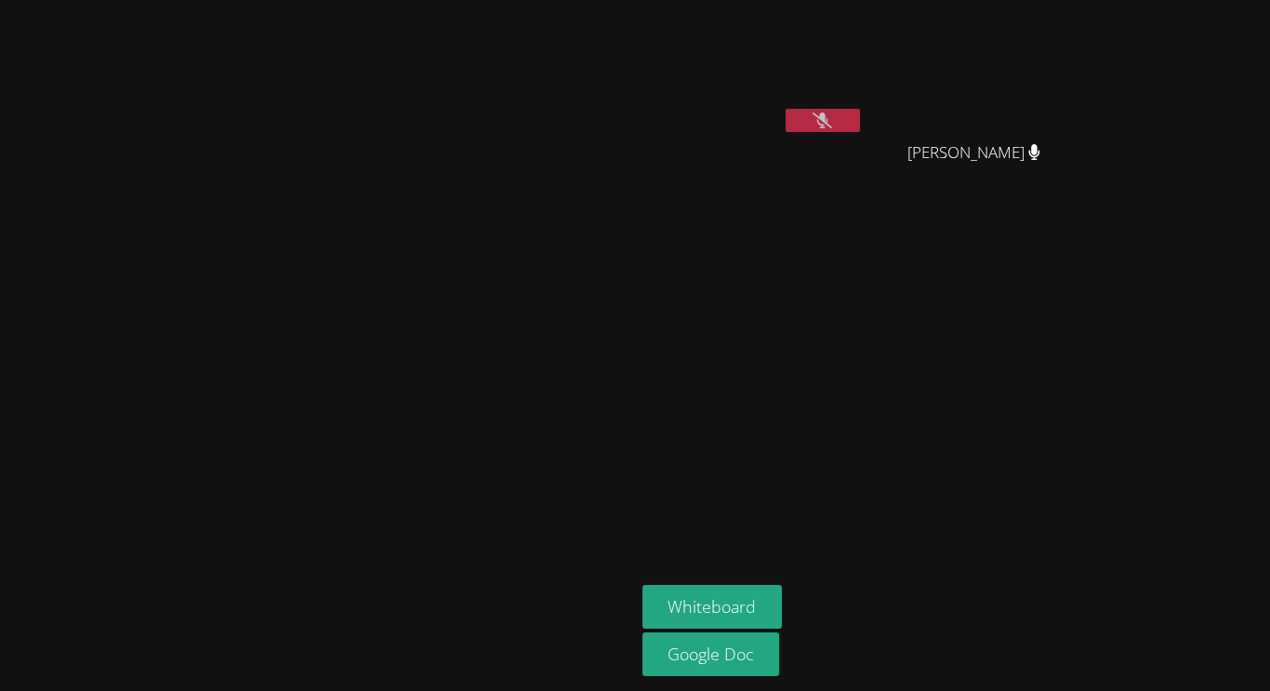
click at [832, 115] on icon at bounding box center [823, 121] width 20 height 16
click at [457, 162] on video at bounding box center [317, 308] width 279 height 349
click at [457, 134] on video at bounding box center [317, 308] width 279 height 349
click at [1100, 275] on aside "[PERSON_NAME] Whiteboard Google Doc" at bounding box center [867, 345] width 465 height 691
click at [1035, 516] on aside "[PERSON_NAME] [PERSON_NAME] Peralta Whiteboard Google Doc" at bounding box center [867, 345] width 465 height 691
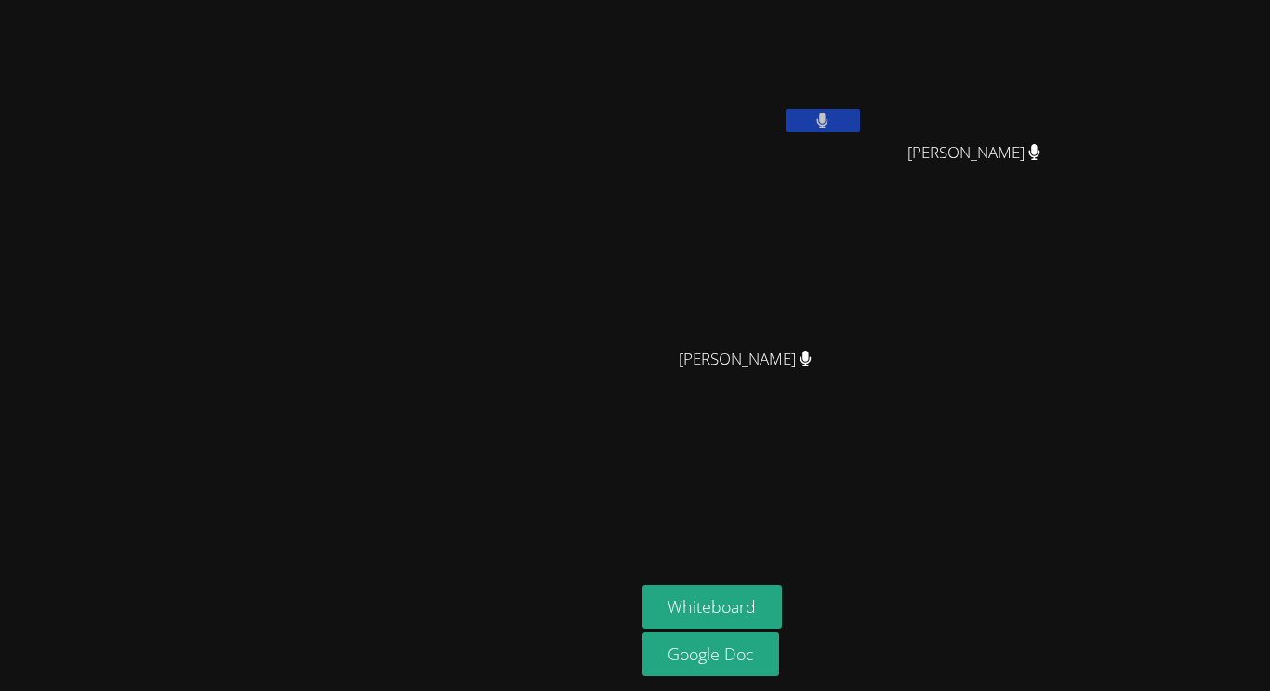
click at [457, 357] on video at bounding box center [317, 308] width 279 height 349
click at [860, 113] on button at bounding box center [823, 120] width 74 height 23
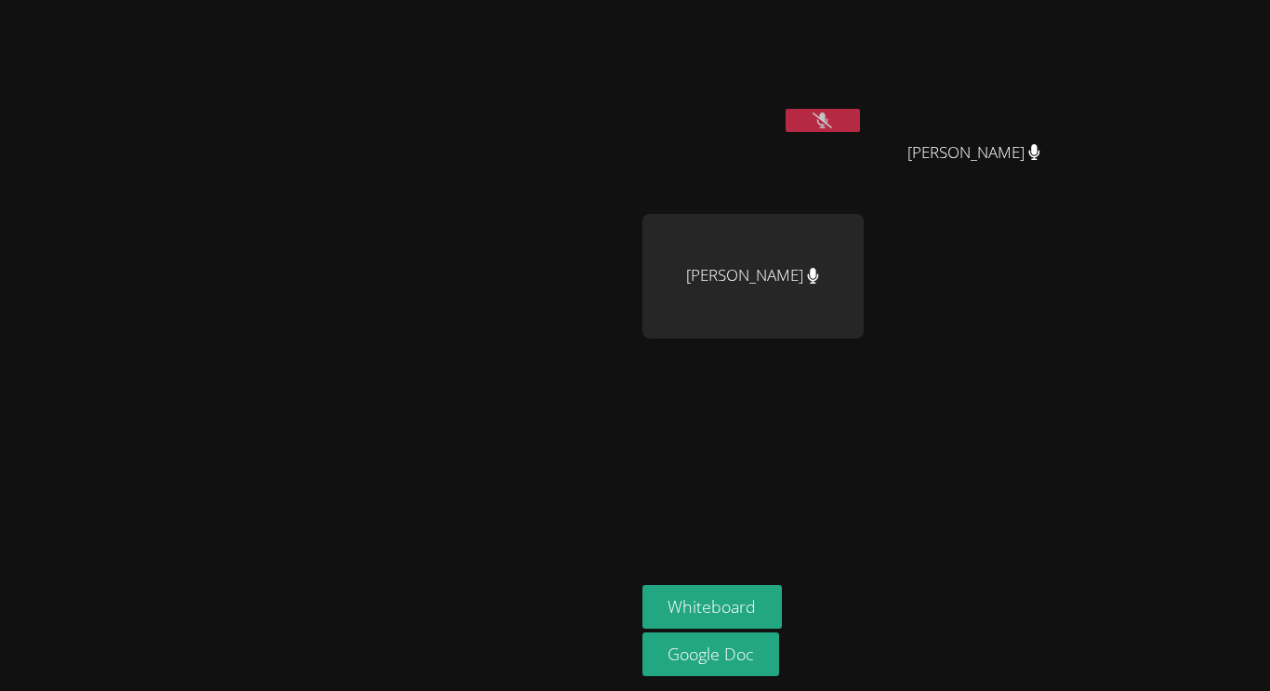
click at [819, 282] on icon at bounding box center [813, 276] width 11 height 16
click at [864, 279] on div "[PERSON_NAME]" at bounding box center [753, 276] width 221 height 125
drag, startPoint x: 980, startPoint y: 279, endPoint x: 901, endPoint y: 285, distance: 79.2
click at [864, 285] on div "[PERSON_NAME]" at bounding box center [753, 276] width 221 height 125
click at [864, 281] on div "[PERSON_NAME]" at bounding box center [753, 276] width 221 height 125
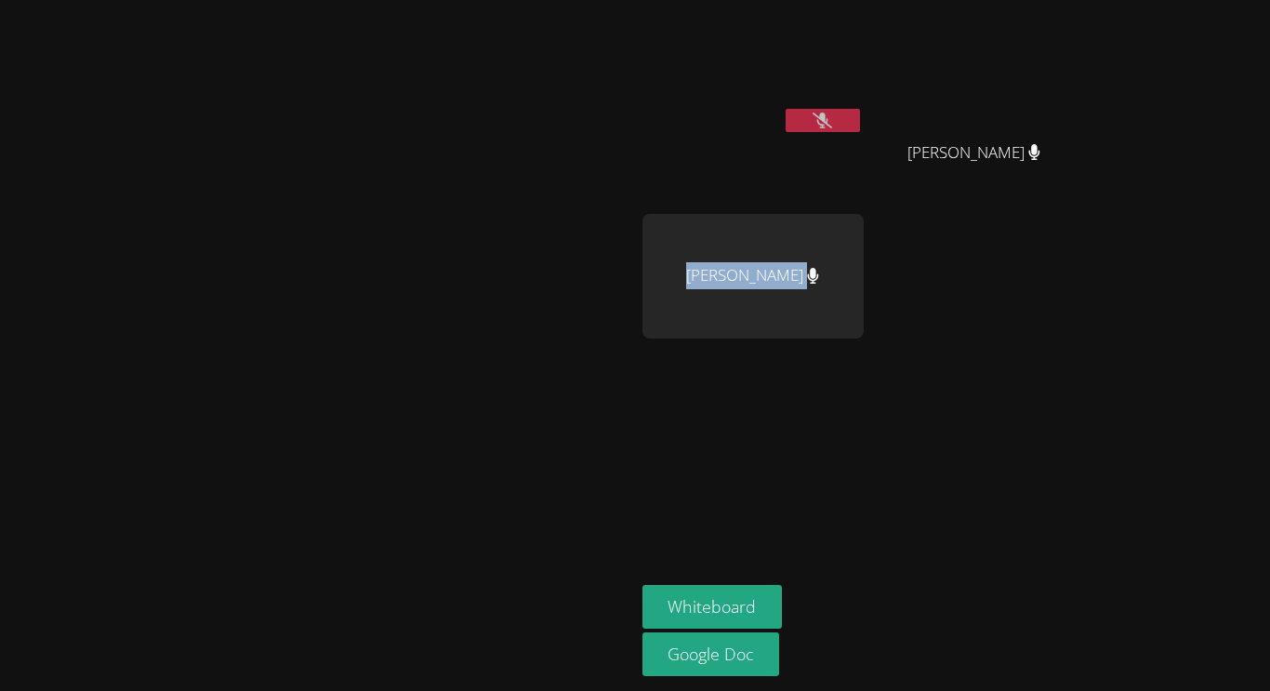
drag, startPoint x: 842, startPoint y: 270, endPoint x: 1106, endPoint y: 316, distance: 268.2
click at [1093, 316] on div "[PERSON_NAME]" at bounding box center [868, 209] width 450 height 405
click at [864, 282] on div "[PERSON_NAME]" at bounding box center [753, 276] width 221 height 125
drag, startPoint x: 837, startPoint y: 269, endPoint x: 1268, endPoint y: 352, distance: 439.5
click at [1100, 352] on aside "[PERSON_NAME] [PERSON_NAME] Peralta Whiteboard Google Doc" at bounding box center [867, 345] width 465 height 691
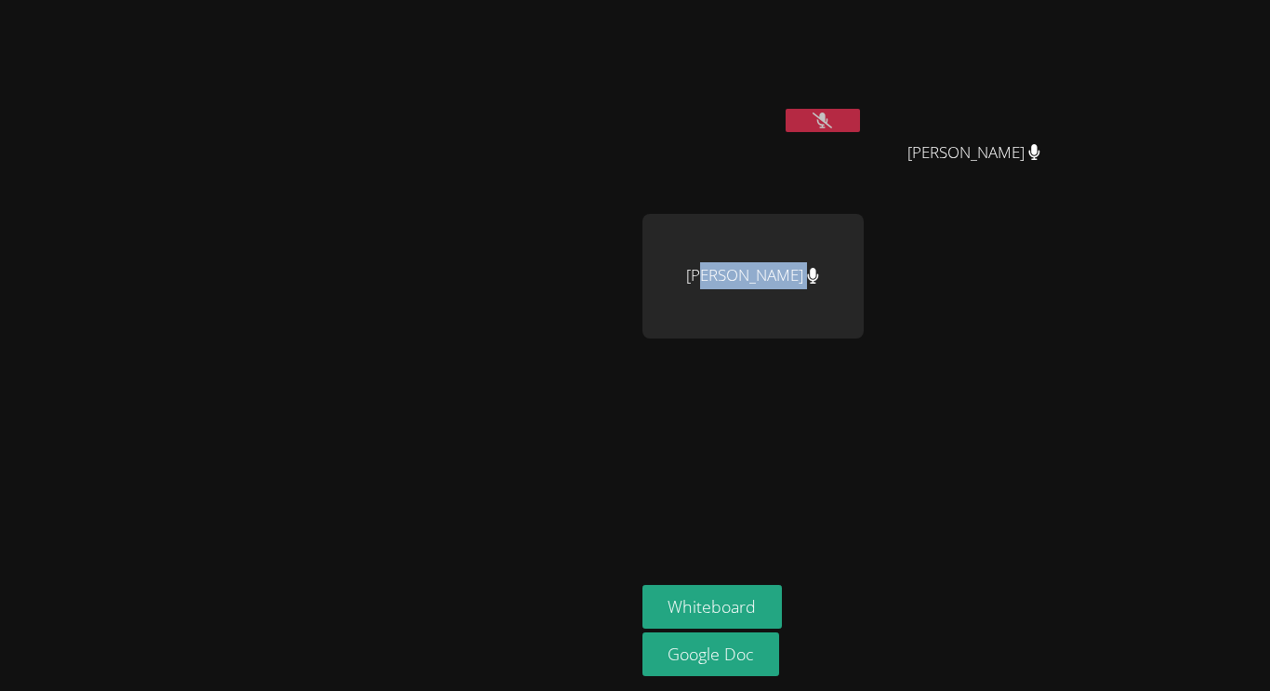
drag, startPoint x: 991, startPoint y: 278, endPoint x: 862, endPoint y: 275, distance: 129.3
click at [862, 275] on div "[PERSON_NAME]" at bounding box center [753, 276] width 221 height 125
drag, startPoint x: 826, startPoint y: 273, endPoint x: 837, endPoint y: 265, distance: 13.9
click at [837, 265] on div "[PERSON_NAME]" at bounding box center [753, 276] width 221 height 125
drag, startPoint x: 837, startPoint y: 266, endPoint x: 1056, endPoint y: 305, distance: 222.0
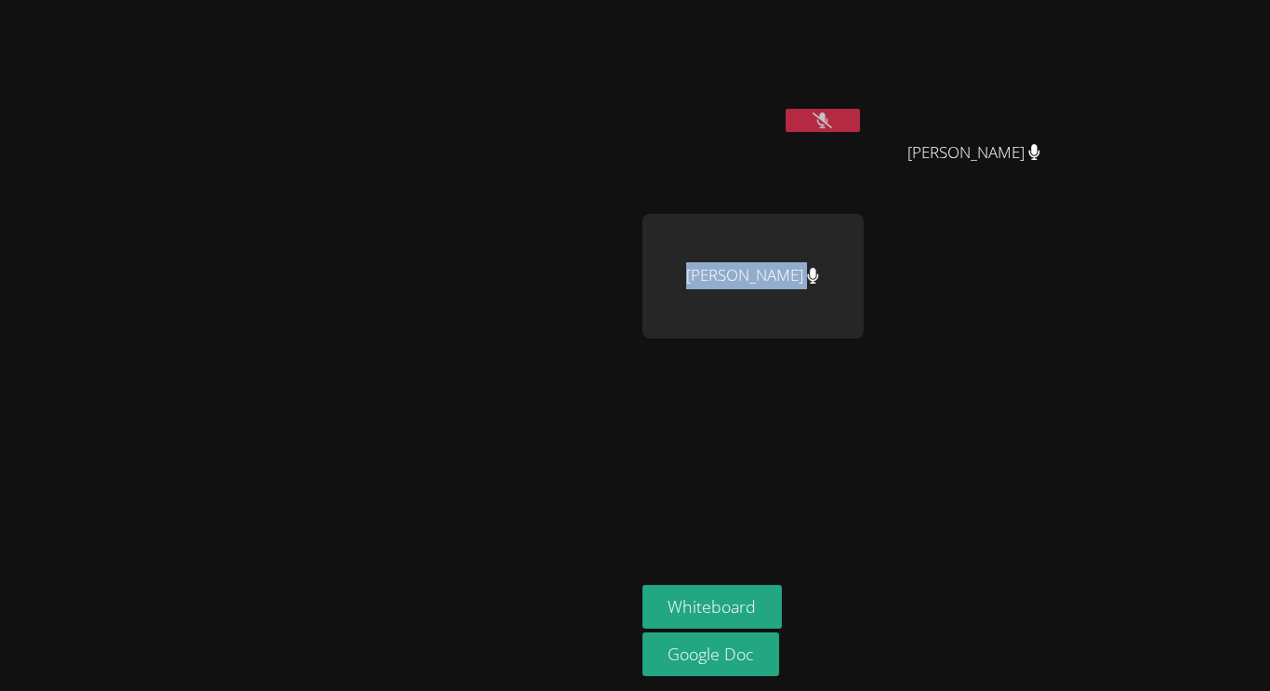
click at [1056, 305] on div "[PERSON_NAME]" at bounding box center [868, 209] width 450 height 405
click at [178, 204] on video at bounding box center [317, 308] width 279 height 349
click at [864, 256] on div "[PERSON_NAME]" at bounding box center [753, 276] width 221 height 125
click at [1066, 352] on div "[PERSON_NAME]" at bounding box center [868, 209] width 450 height 405
click at [1092, 540] on aside "[PERSON_NAME] [PERSON_NAME] Peralta Whiteboard Google Doc" at bounding box center [867, 345] width 465 height 691
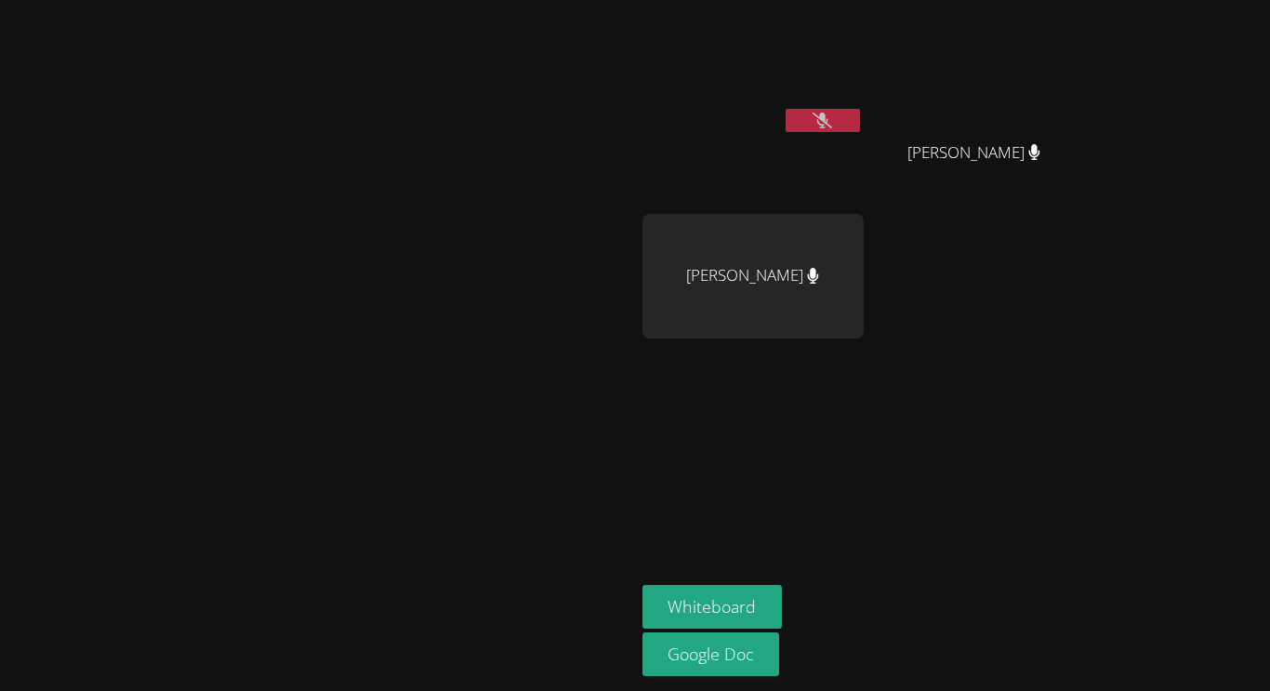
click at [1095, 526] on aside "[PERSON_NAME] [PERSON_NAME] Peralta Whiteboard Google Doc" at bounding box center [867, 345] width 465 height 691
click at [1078, 501] on aside "[PERSON_NAME] [PERSON_NAME] Peralta Whiteboard Google Doc" at bounding box center [867, 345] width 465 height 691
click at [1093, 175] on div "[PERSON_NAME]" at bounding box center [981, 169] width 221 height 74
click at [1041, 150] on span "[PERSON_NAME]" at bounding box center [974, 152] width 133 height 27
click at [1093, 132] on div "[PERSON_NAME]" at bounding box center [981, 169] width 221 height 74
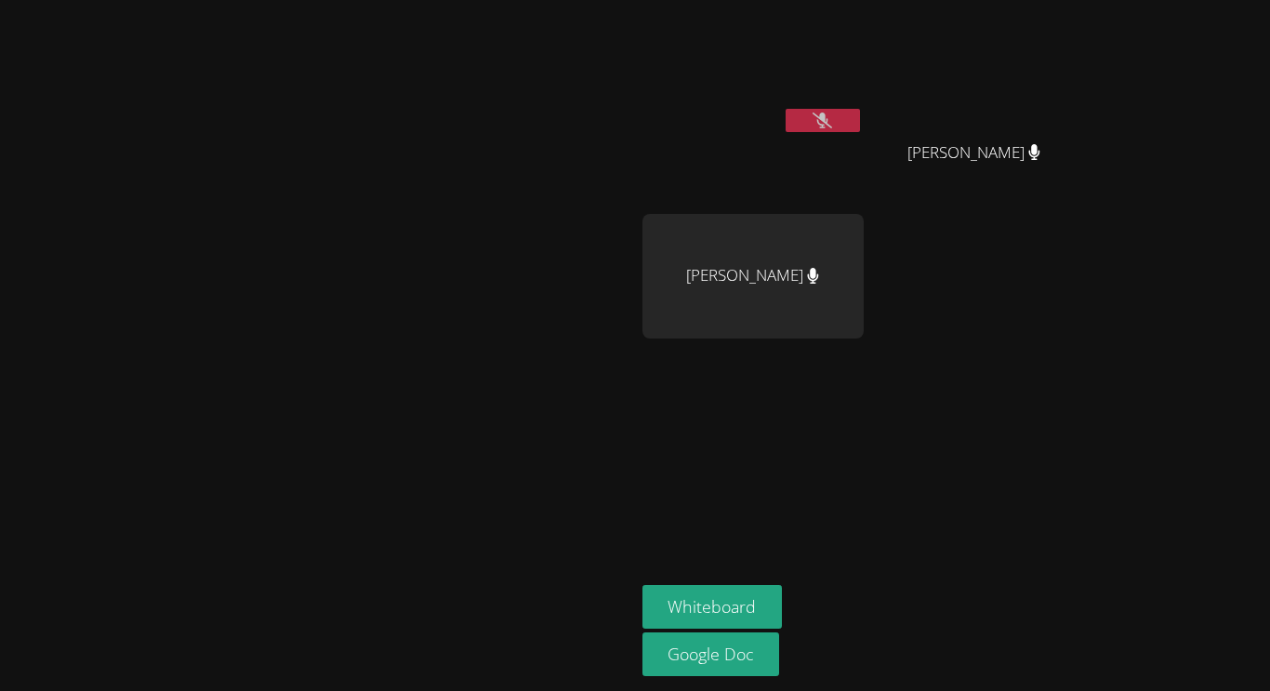
click at [1093, 109] on video at bounding box center [981, 69] width 221 height 125
click at [832, 120] on icon at bounding box center [823, 121] width 20 height 16
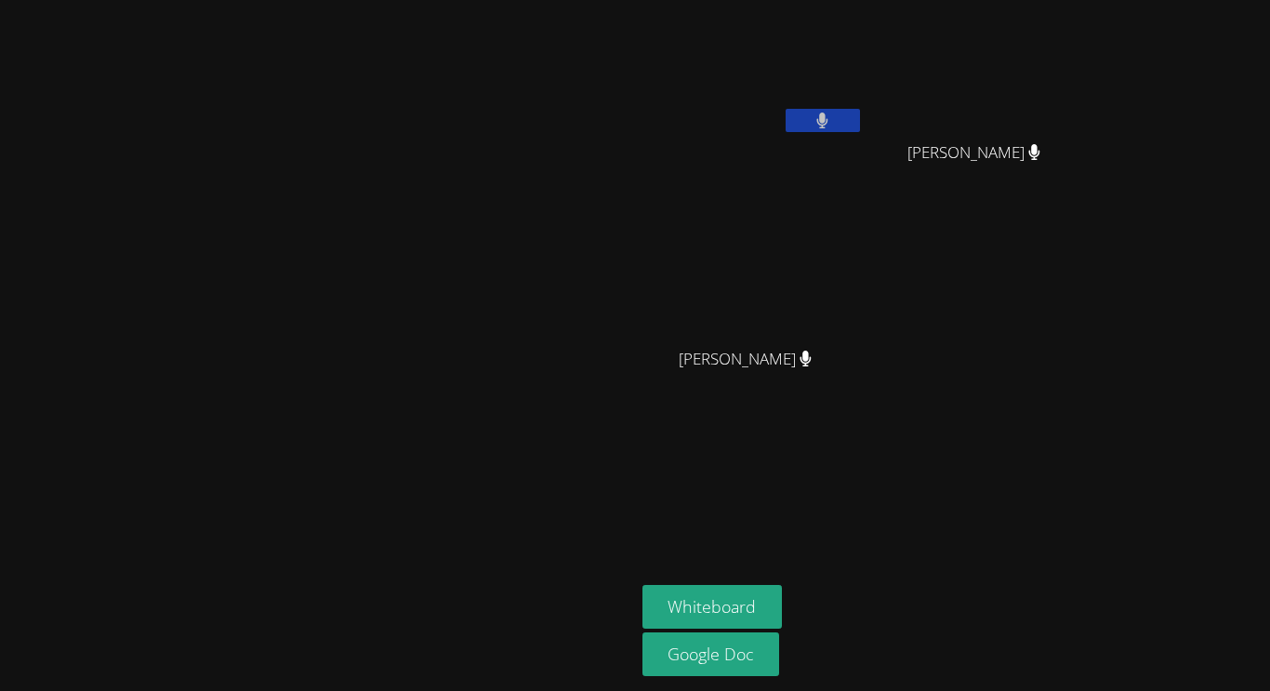
click at [864, 187] on div "[PERSON_NAME]" at bounding box center [753, 106] width 221 height 199
click at [860, 122] on button at bounding box center [823, 120] width 74 height 23
click at [832, 115] on icon at bounding box center [823, 121] width 20 height 16
click at [457, 249] on video at bounding box center [317, 308] width 279 height 349
drag, startPoint x: 114, startPoint y: 292, endPoint x: 310, endPoint y: 310, distance: 196.1
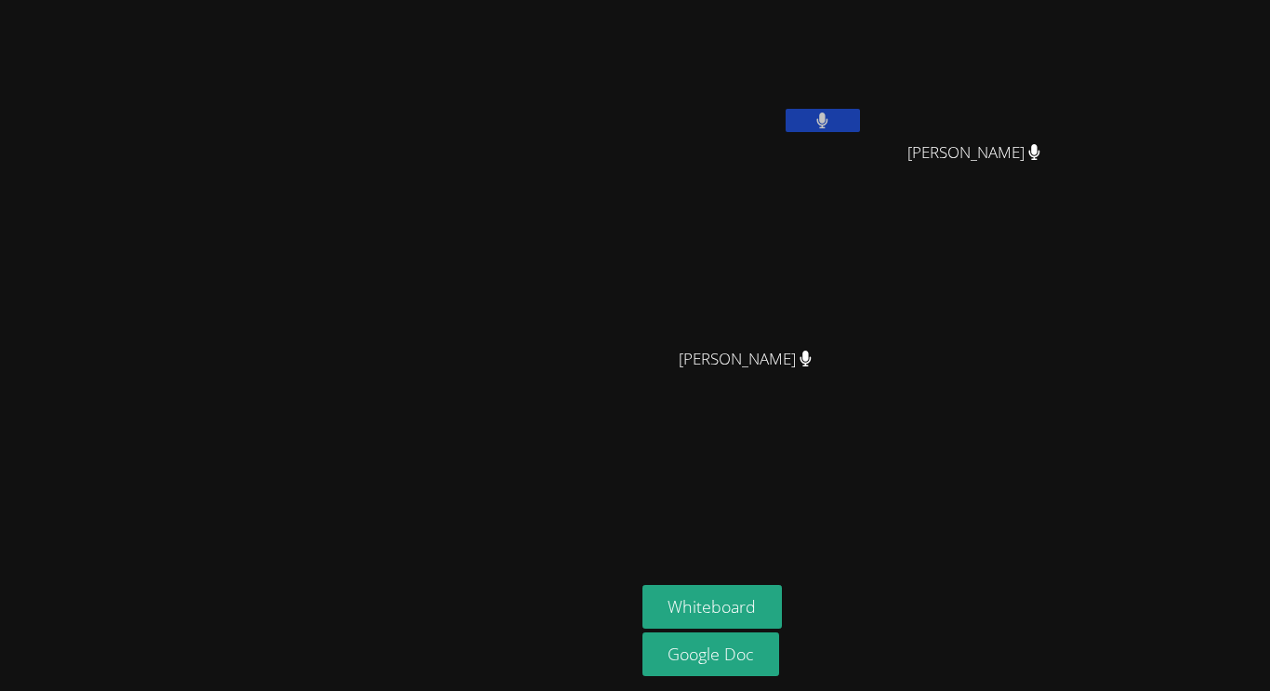
click at [310, 310] on video at bounding box center [317, 308] width 279 height 349
click at [829, 117] on icon at bounding box center [822, 121] width 11 height 16
click at [860, 115] on button at bounding box center [823, 120] width 74 height 23
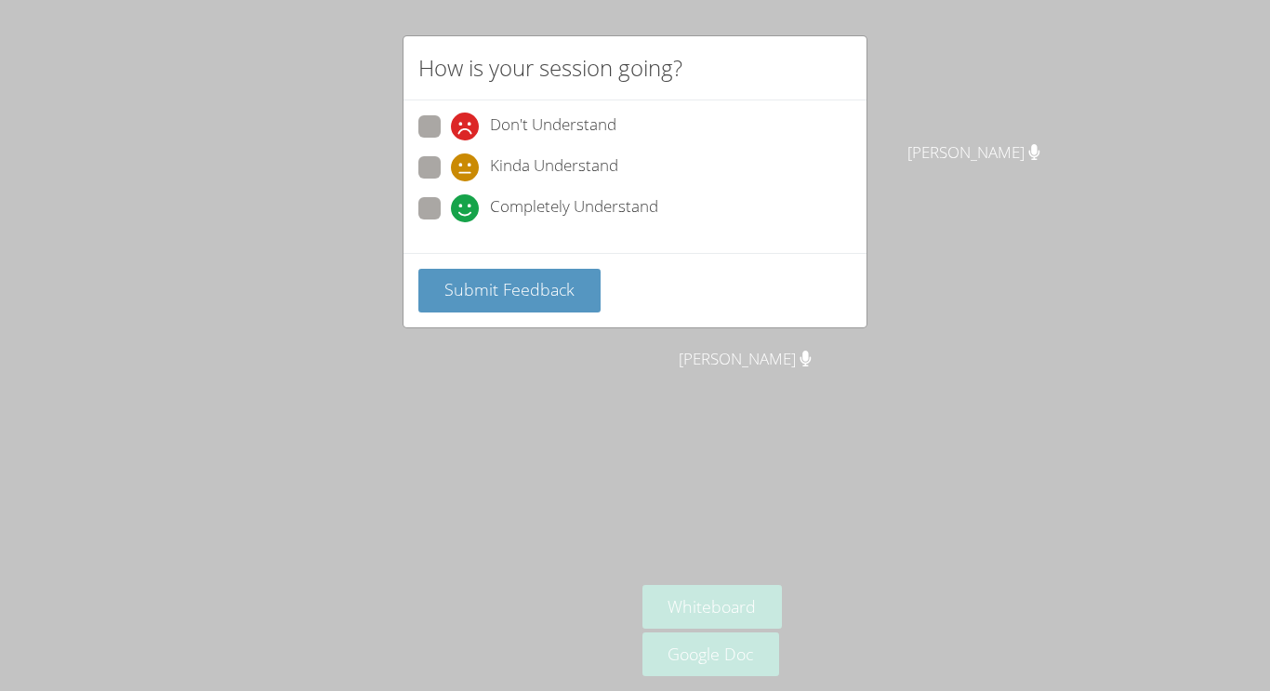
click at [451, 222] on span at bounding box center [451, 222] width 0 height 0
click at [451, 208] on input "Completely Understand" at bounding box center [459, 205] width 16 height 16
radio input "true"
click at [472, 280] on span "Submit Feedback" at bounding box center [510, 289] width 130 height 22
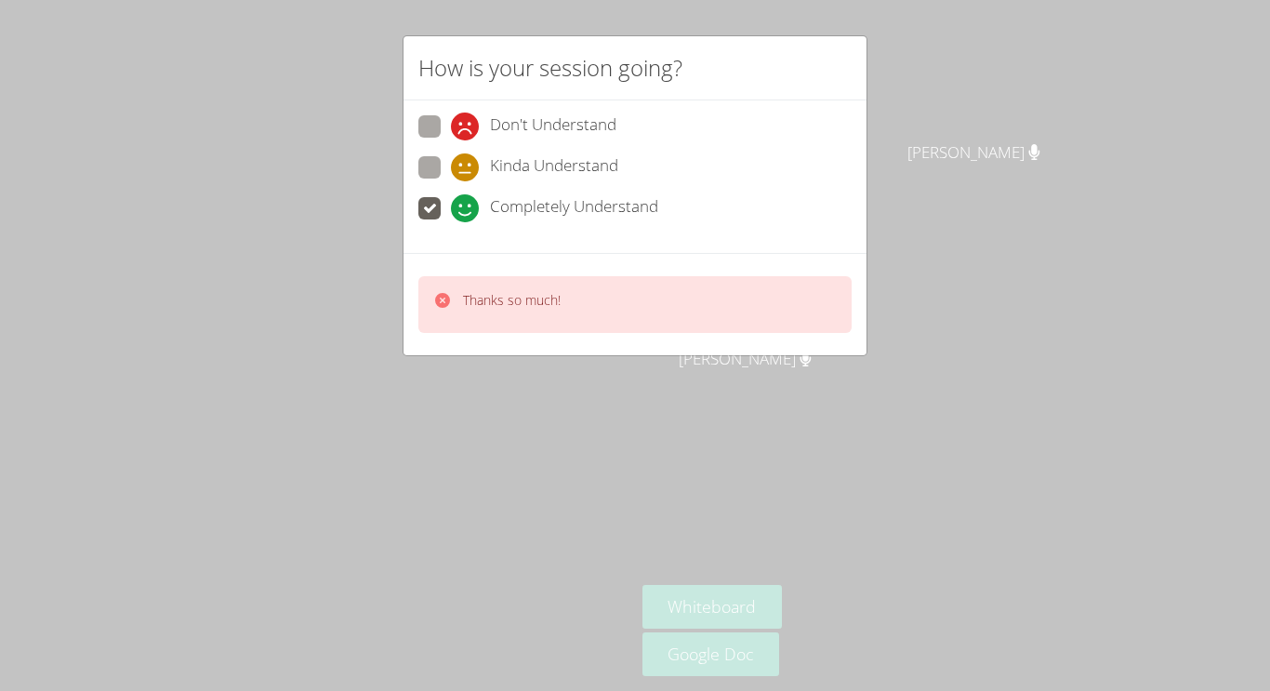
click at [496, 336] on div "Thanks so much!" at bounding box center [635, 304] width 463 height 102
click at [505, 312] on div "Thanks so much!" at bounding box center [512, 304] width 98 height 27
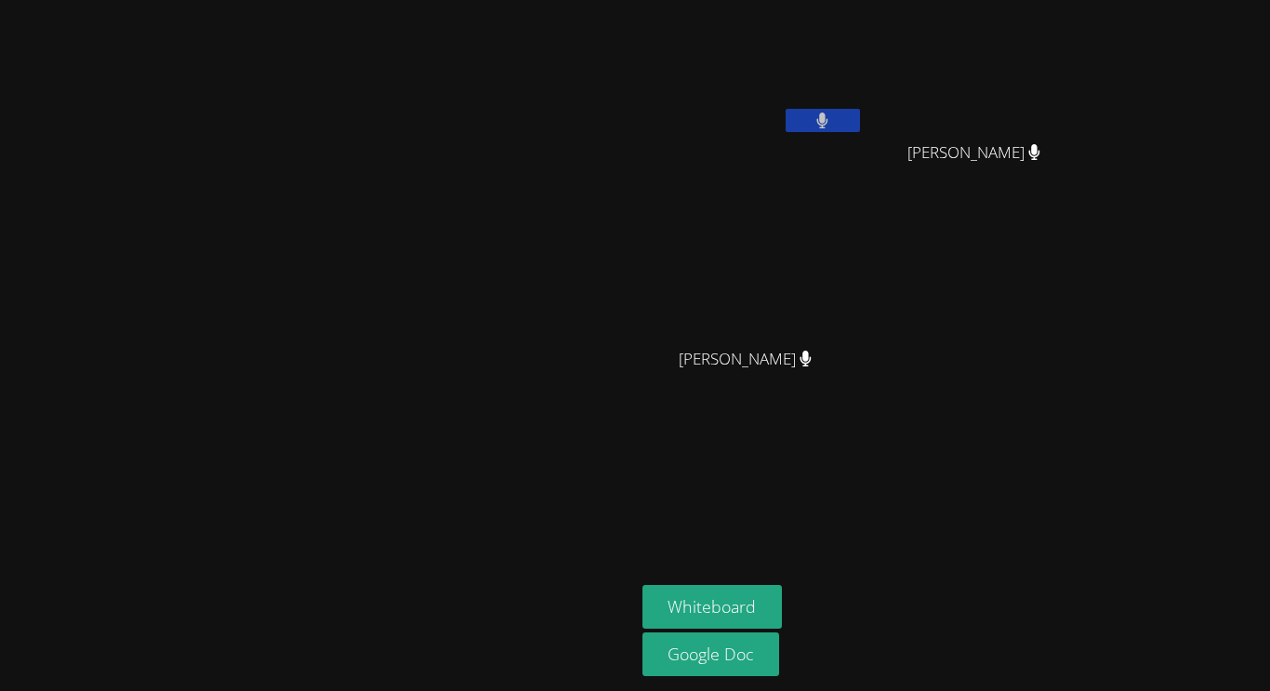
click at [1100, 488] on aside "[PERSON_NAME] [PERSON_NAME] Peralta Whiteboard Google Doc" at bounding box center [867, 345] width 465 height 691
click at [1041, 146] on span "[PERSON_NAME]" at bounding box center [974, 152] width 133 height 27
click at [1041, 142] on span "[PERSON_NAME]" at bounding box center [974, 152] width 133 height 27
click at [864, 355] on div "[PERSON_NAME]" at bounding box center [753, 376] width 221 height 74
click at [864, 365] on div "[PERSON_NAME]" at bounding box center [753, 376] width 221 height 74
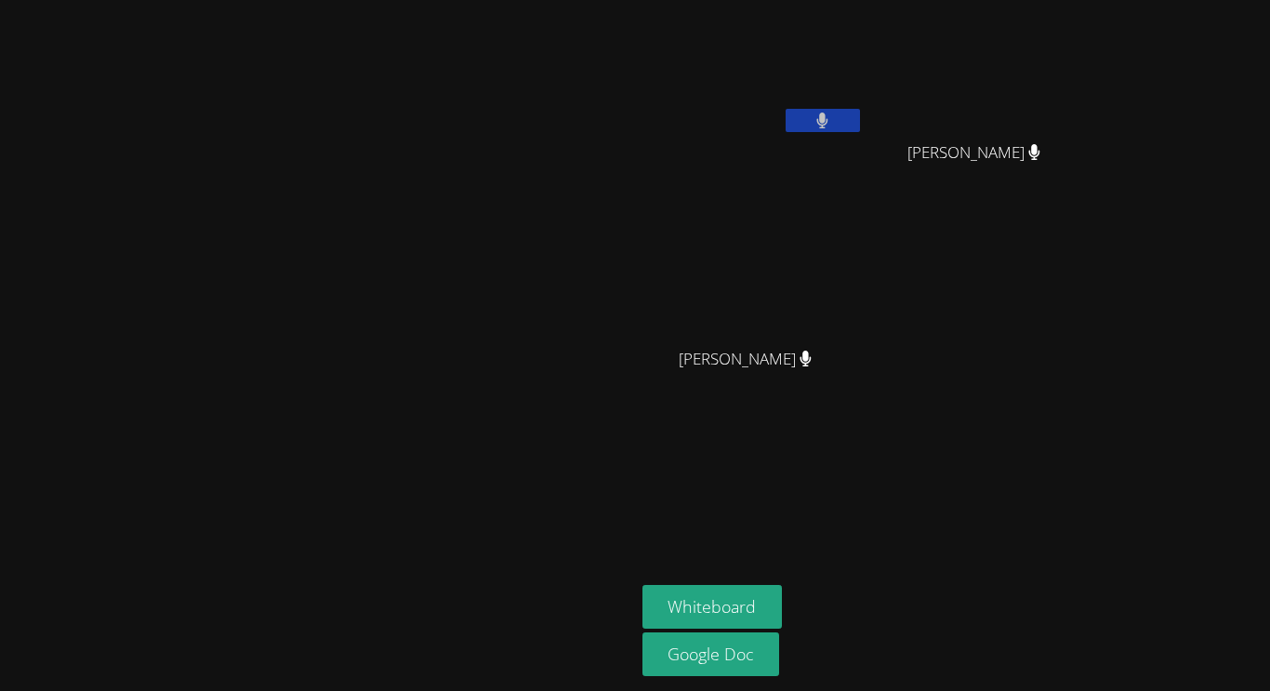
click at [864, 81] on video at bounding box center [753, 69] width 221 height 125
click at [864, 87] on video at bounding box center [753, 69] width 221 height 125
click at [864, 106] on video at bounding box center [753, 69] width 221 height 125
click at [860, 136] on div at bounding box center [823, 123] width 74 height 28
click at [860, 122] on button at bounding box center [823, 120] width 74 height 23
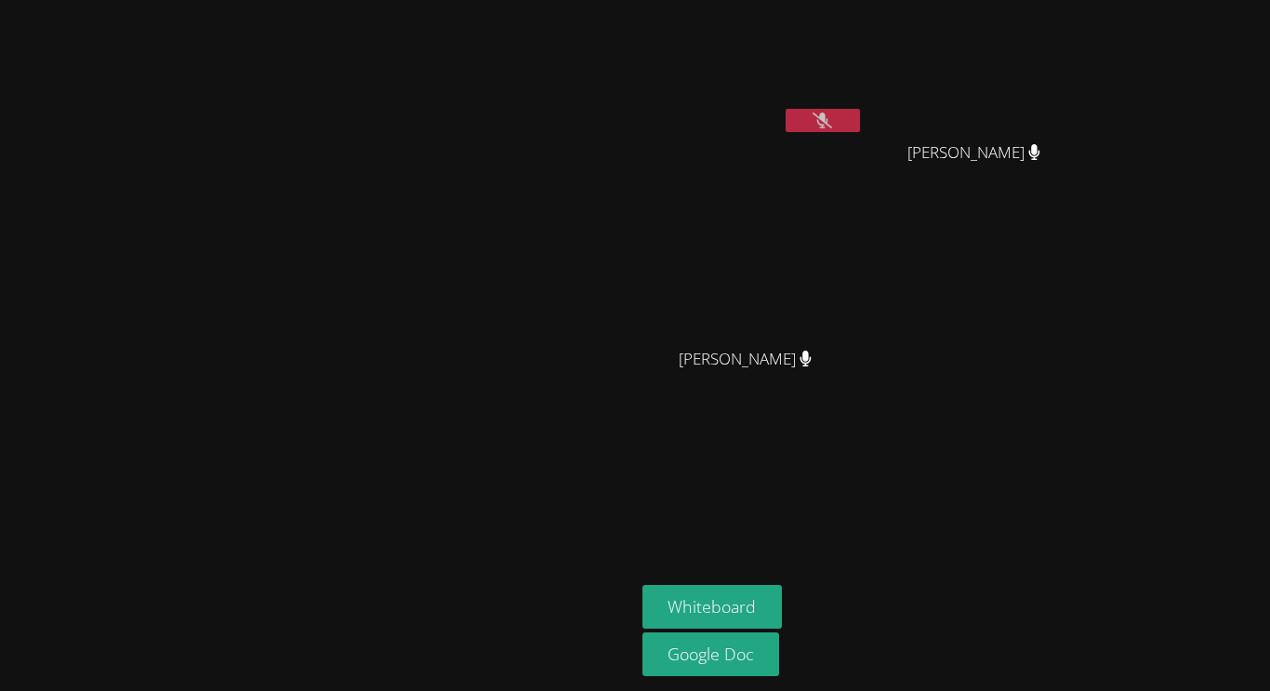
click at [832, 124] on icon at bounding box center [823, 121] width 20 height 16
click at [860, 115] on button at bounding box center [823, 120] width 74 height 23
click at [860, 136] on div at bounding box center [823, 123] width 74 height 28
click at [832, 114] on icon at bounding box center [823, 121] width 20 height 16
click at [860, 121] on button at bounding box center [823, 120] width 74 height 23
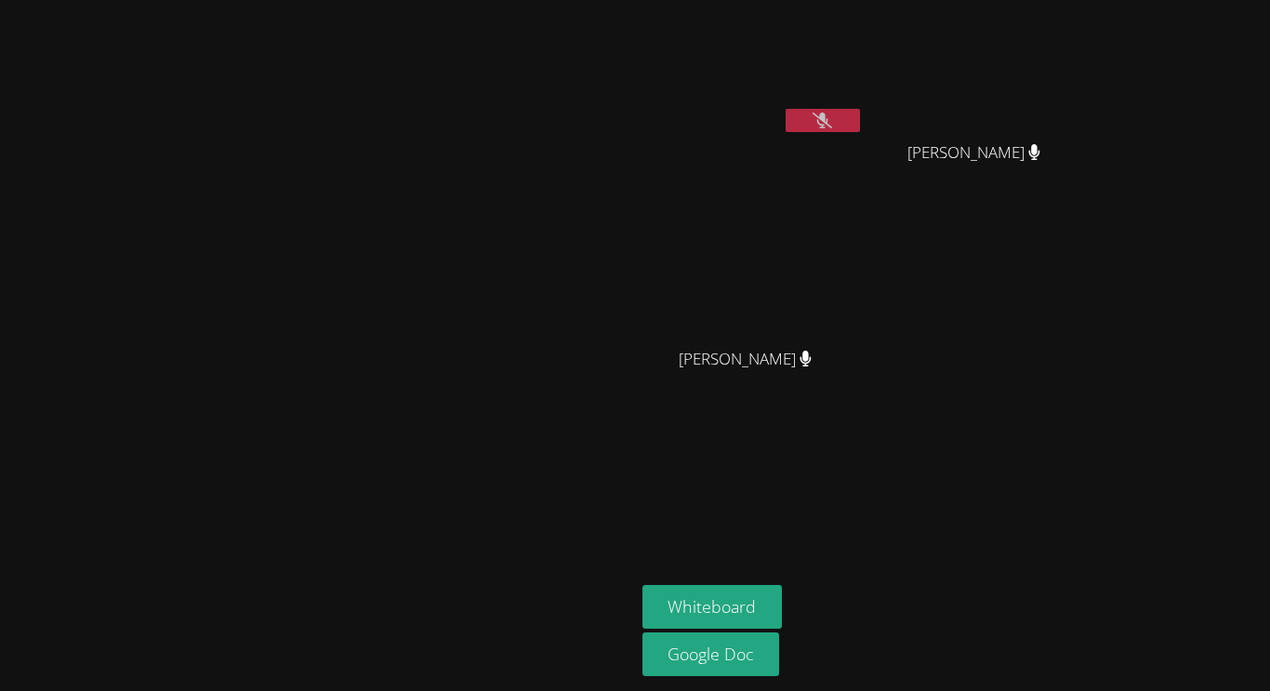
click at [832, 114] on icon at bounding box center [823, 121] width 20 height 16
click at [860, 126] on button at bounding box center [823, 120] width 74 height 23
click at [860, 113] on button at bounding box center [823, 120] width 74 height 23
click at [1100, 471] on aside "[PERSON_NAME] [PERSON_NAME] Peralta Whiteboard Google Doc" at bounding box center [867, 345] width 465 height 691
click at [384, 312] on video at bounding box center [317, 308] width 279 height 349
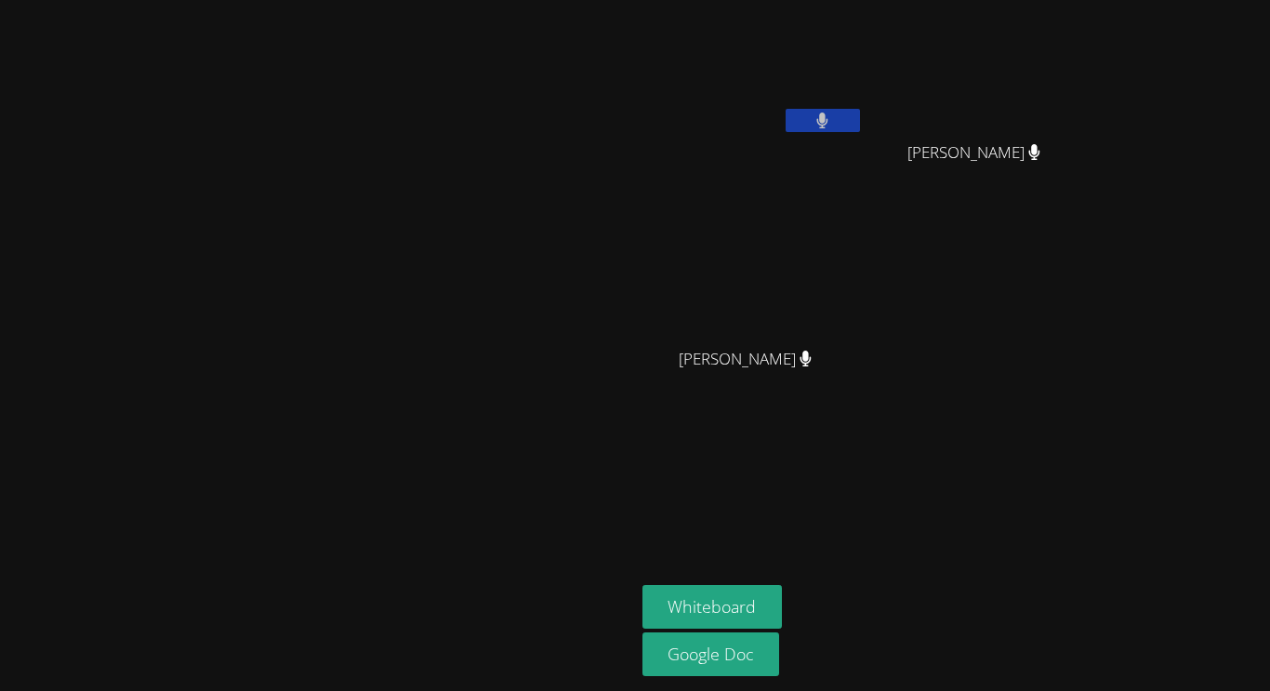
click at [385, 311] on video at bounding box center [317, 308] width 279 height 349
click at [376, 294] on video at bounding box center [317, 308] width 279 height 349
click at [178, 209] on video at bounding box center [317, 308] width 279 height 349
click at [248, 134] on video at bounding box center [317, 308] width 279 height 349
click at [830, 159] on div "[PERSON_NAME]" at bounding box center [753, 106] width 221 height 199
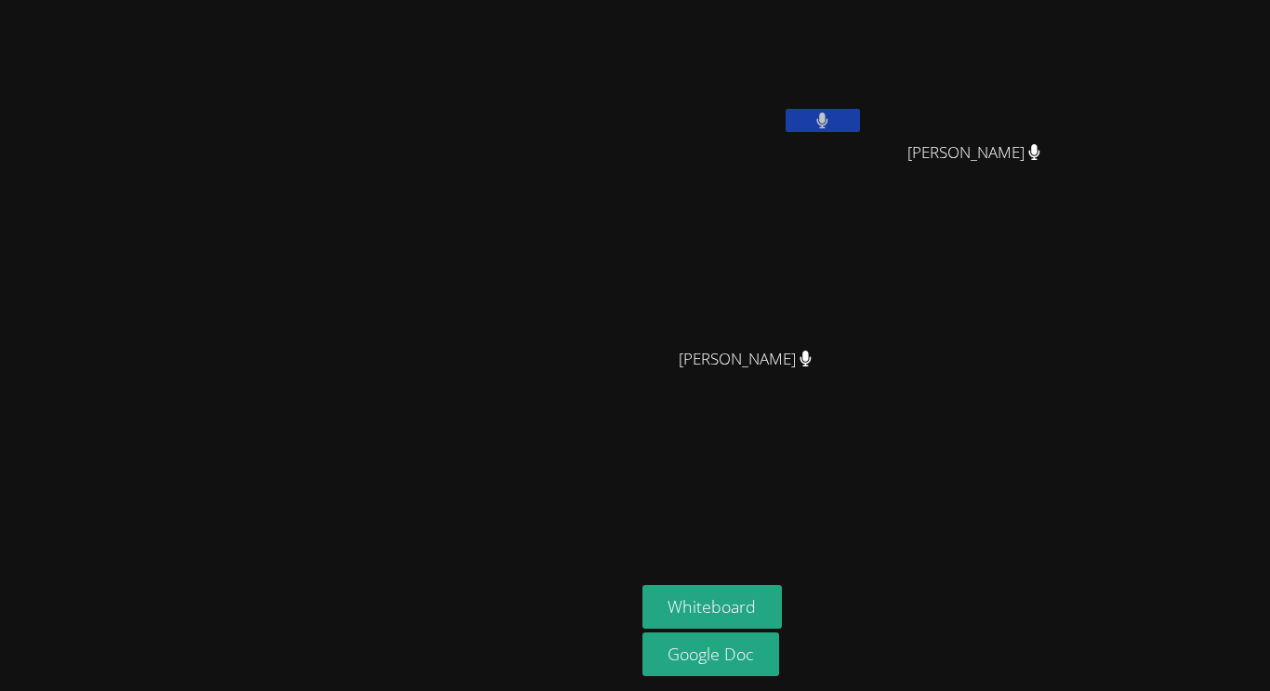
click at [860, 133] on div at bounding box center [823, 123] width 74 height 28
